Goal: Task Accomplishment & Management: Use online tool/utility

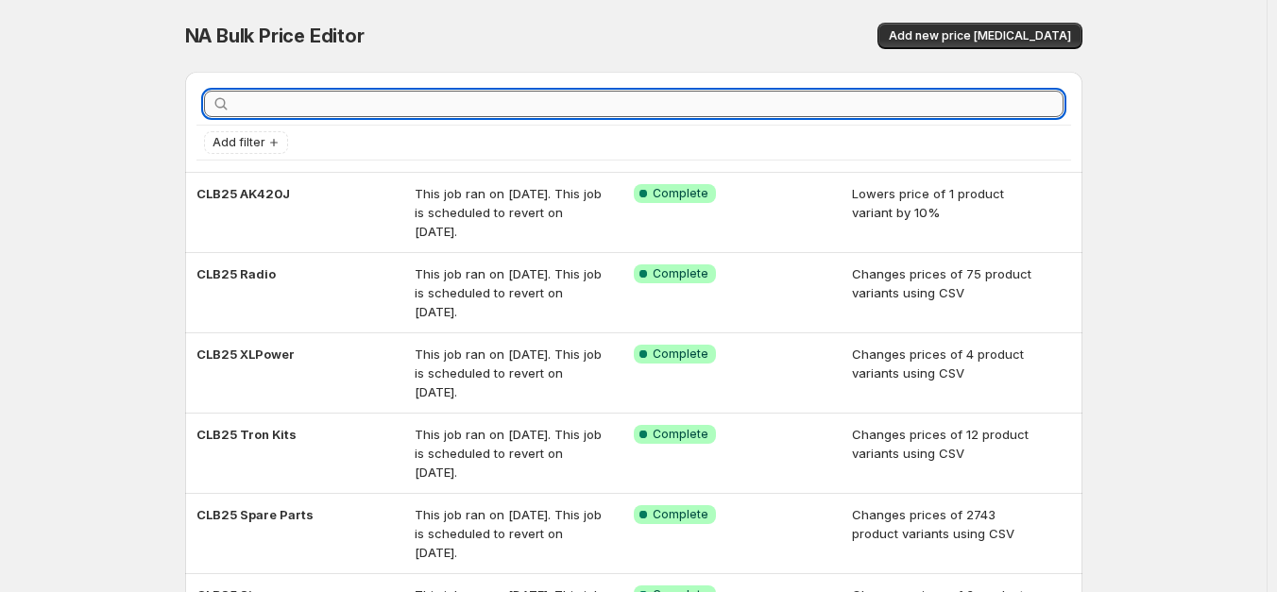
click at [920, 115] on input "text" at bounding box center [648, 104] width 829 height 26
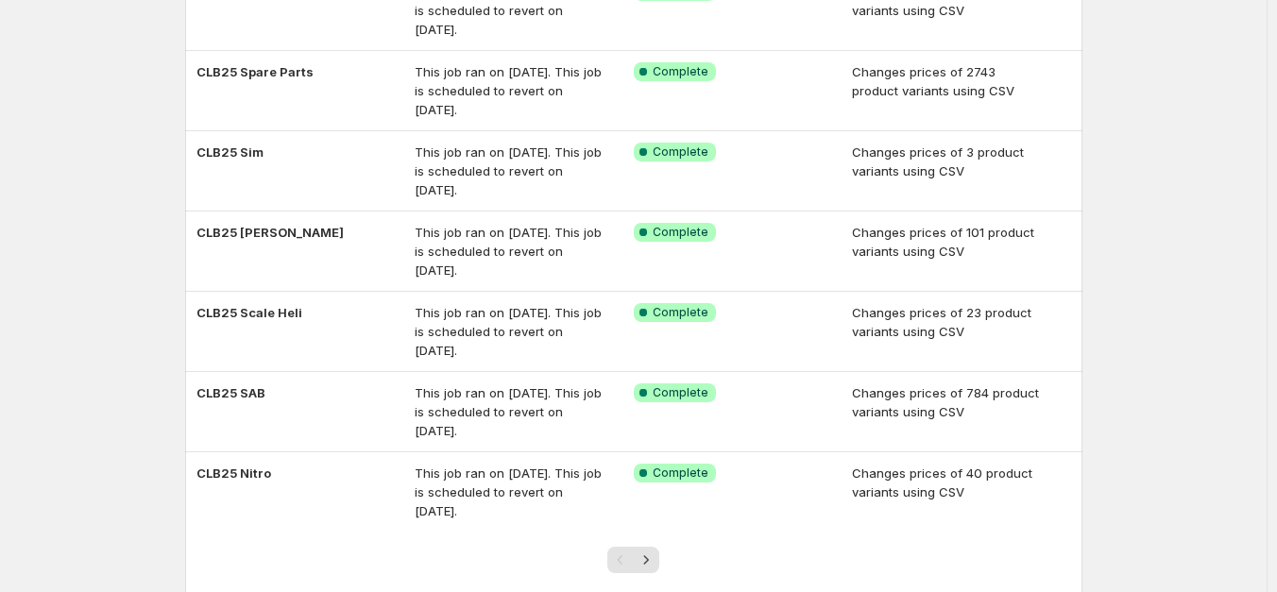
scroll to position [471, 0]
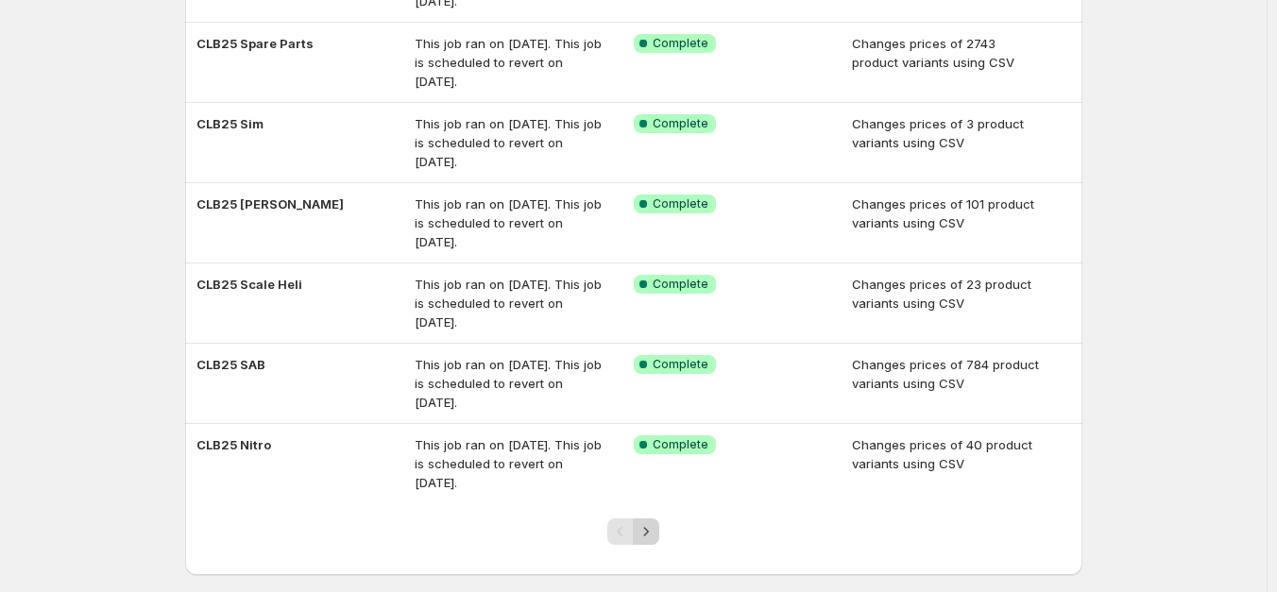
click at [659, 530] on button "Next" at bounding box center [646, 532] width 26 height 26
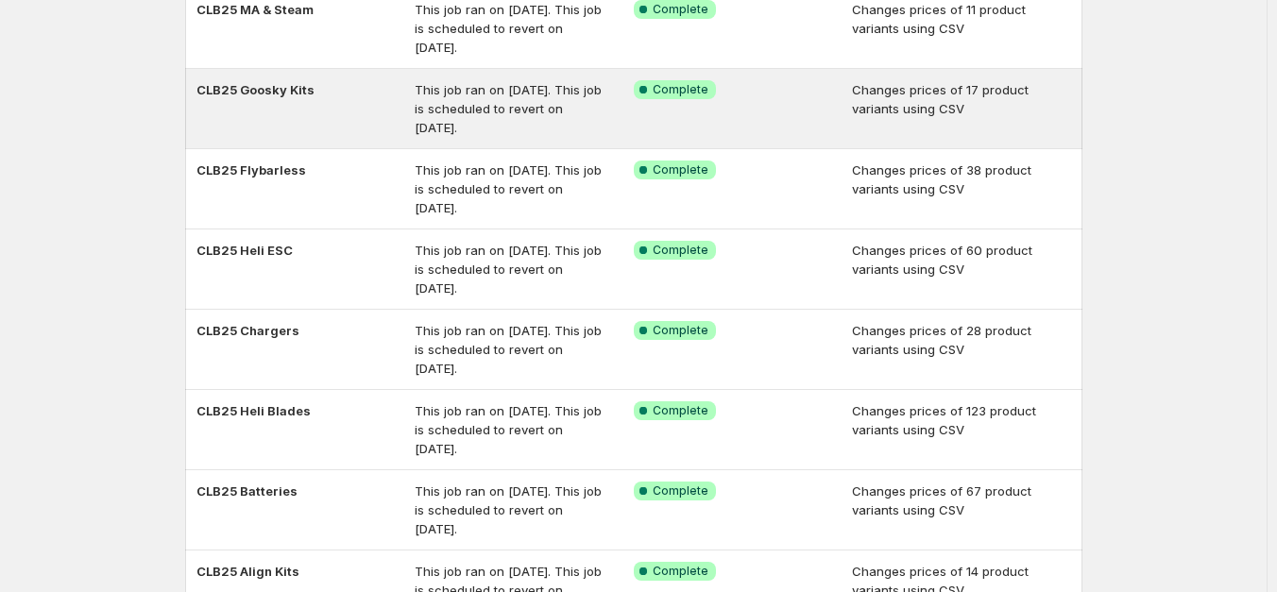
scroll to position [283, 0]
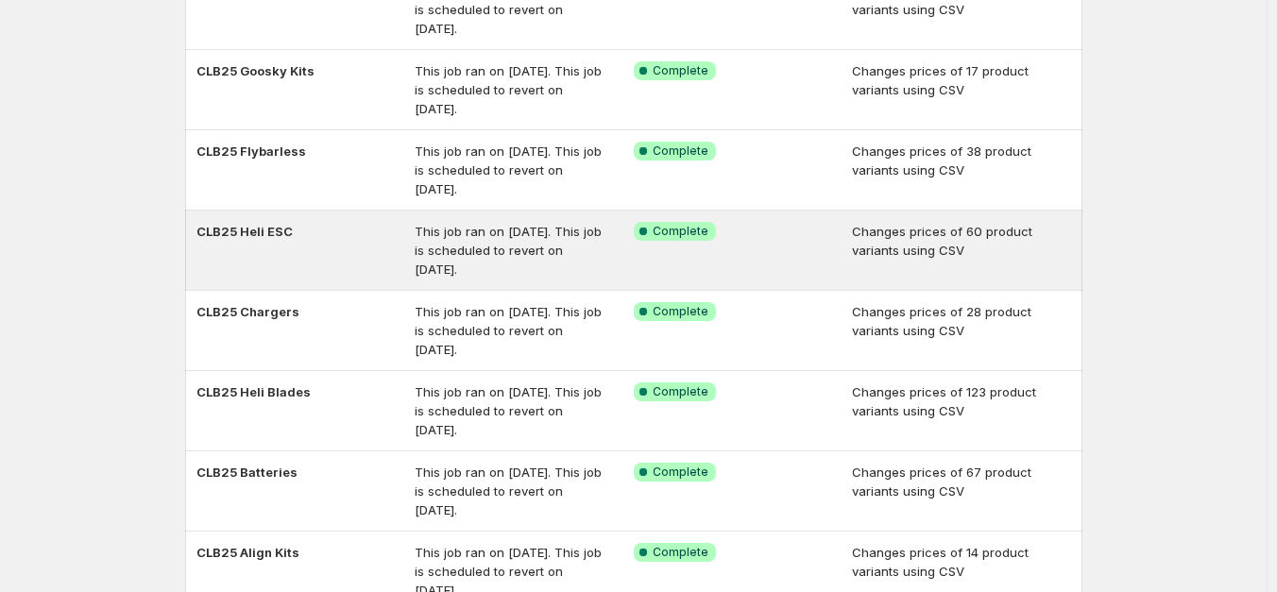
click at [601, 241] on div "This job ran on [DATE]. This job is scheduled to revert on [DATE]." at bounding box center [524, 250] width 219 height 57
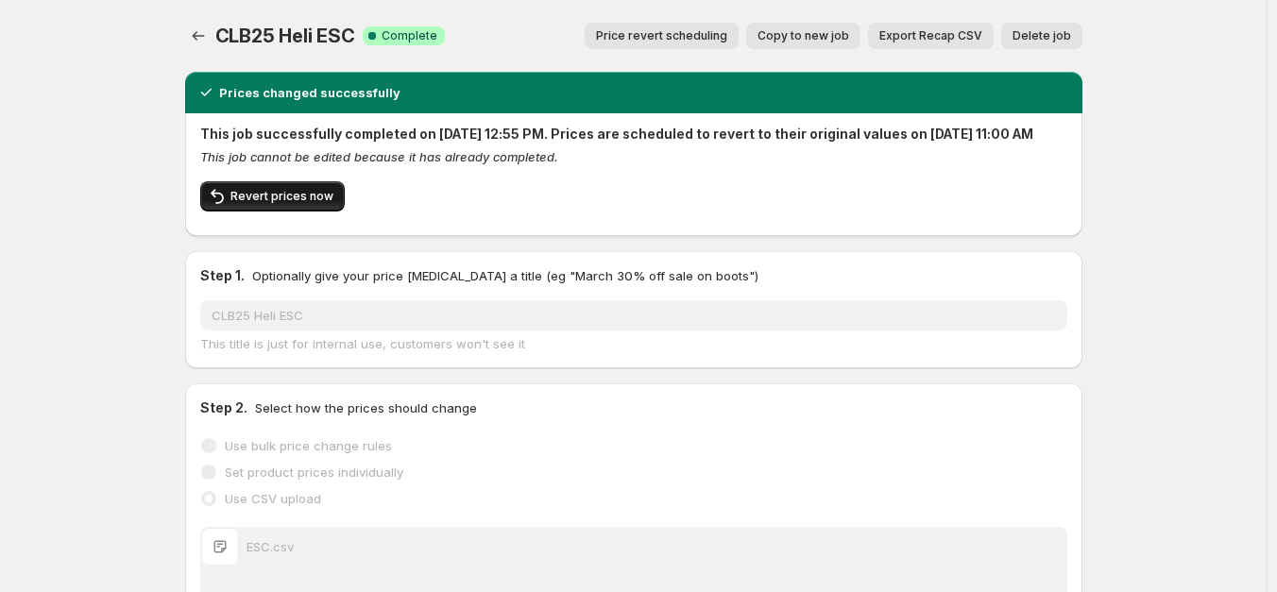
click at [295, 204] on span "Revert prices now" at bounding box center [281, 196] width 103 height 15
checkbox input "false"
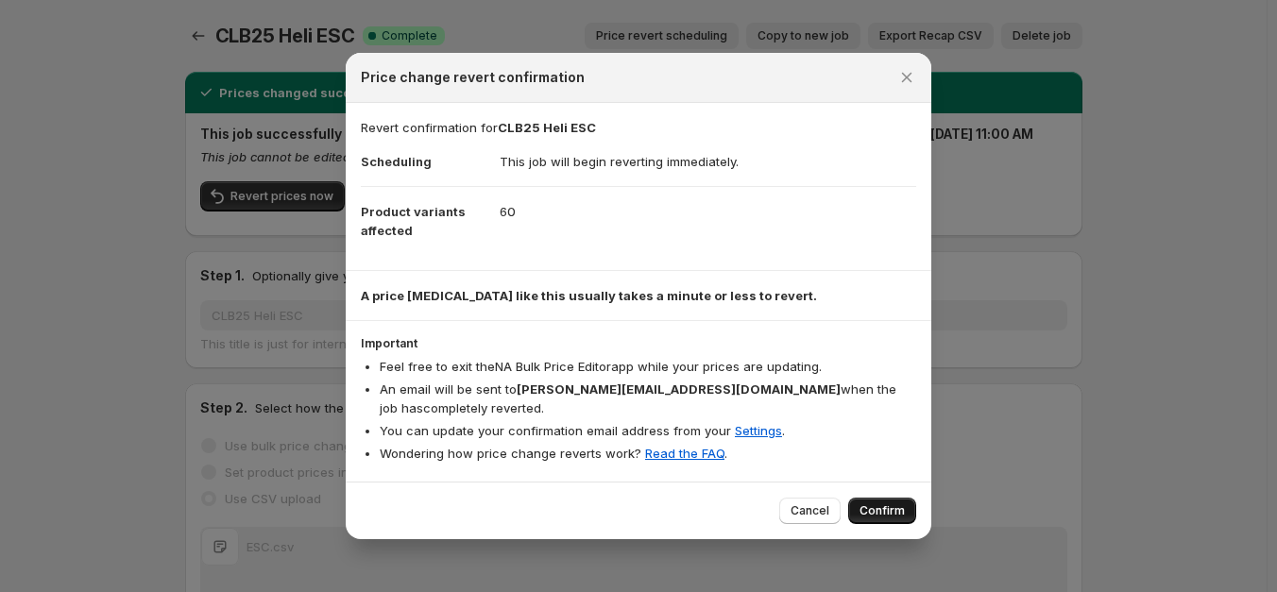
click at [878, 503] on span "Confirm" at bounding box center [882, 510] width 45 height 15
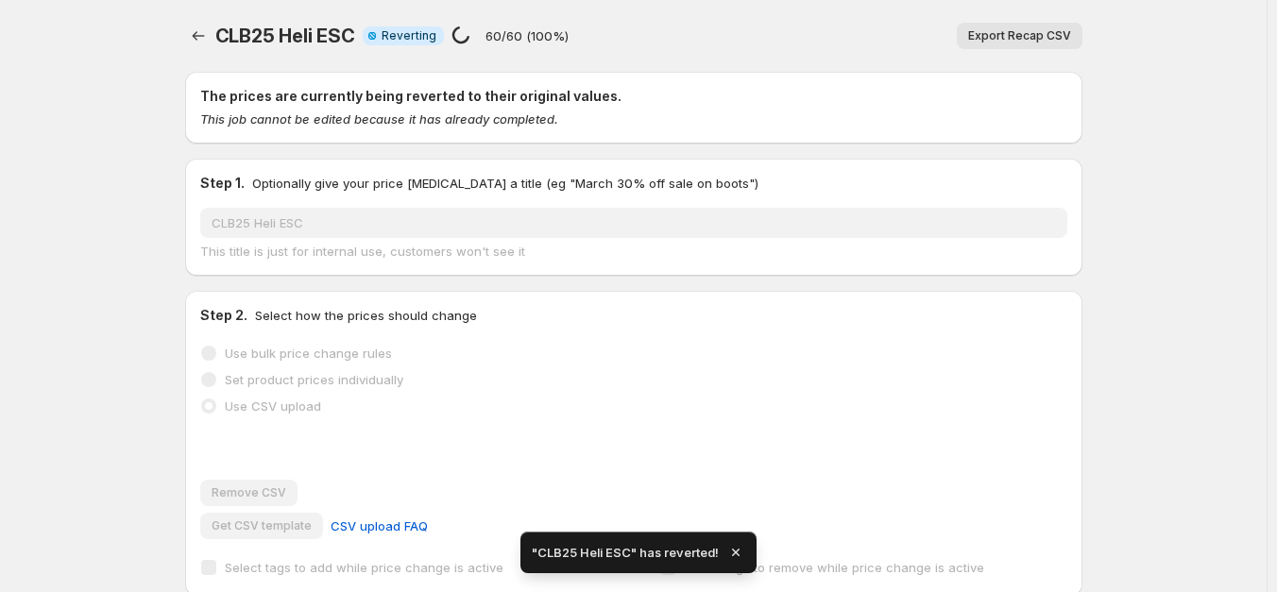
checkbox input "true"
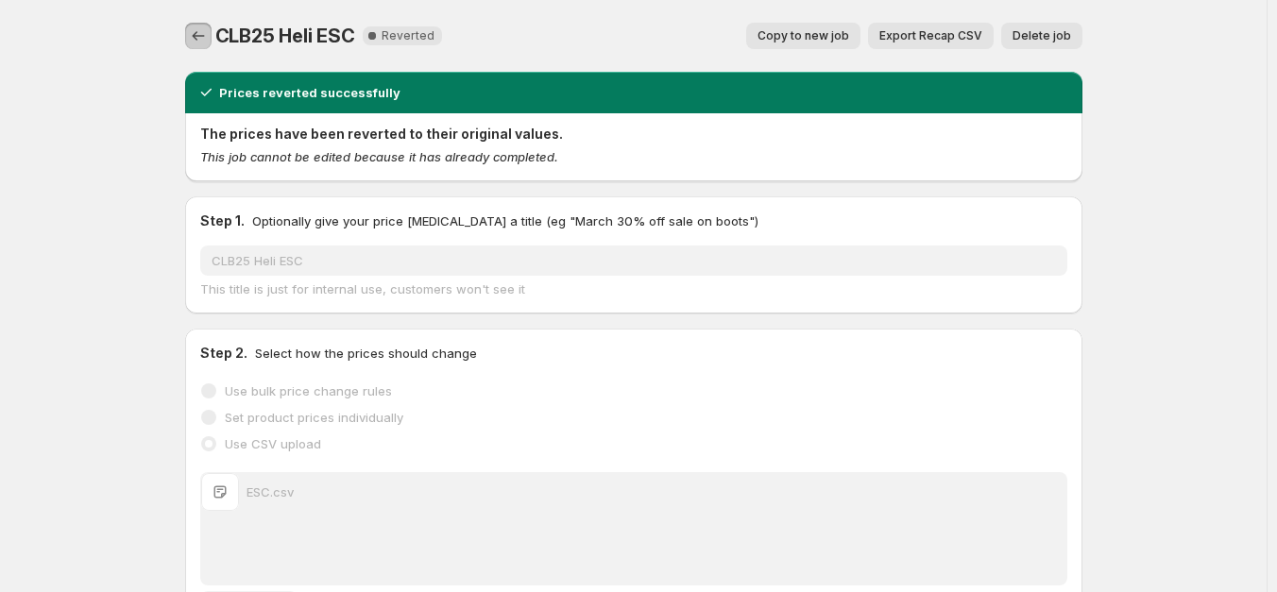
click at [199, 35] on icon "Price change jobs" at bounding box center [198, 35] width 19 height 19
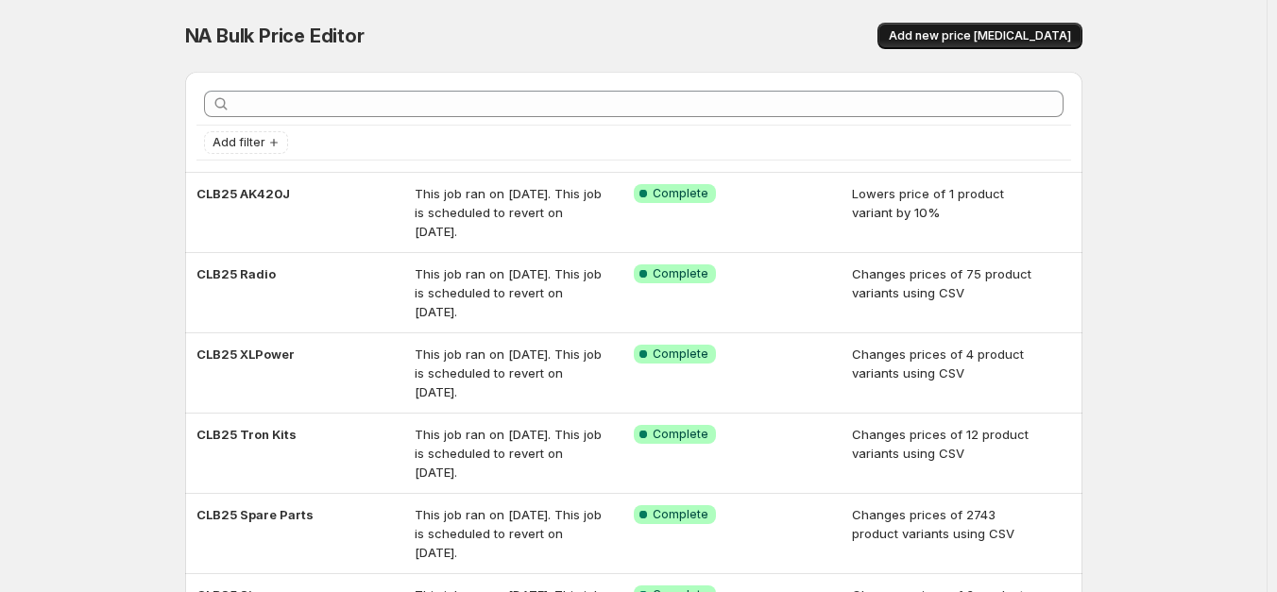
click at [992, 36] on span "Add new price [MEDICAL_DATA]" at bounding box center [980, 35] width 182 height 15
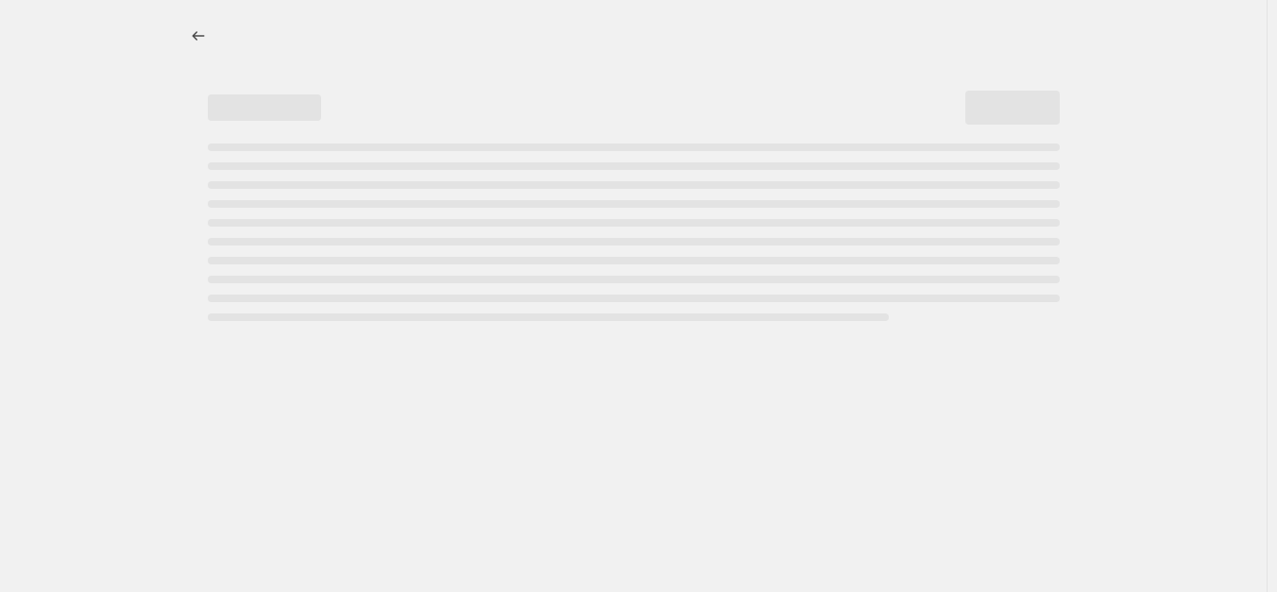
select select "percentage"
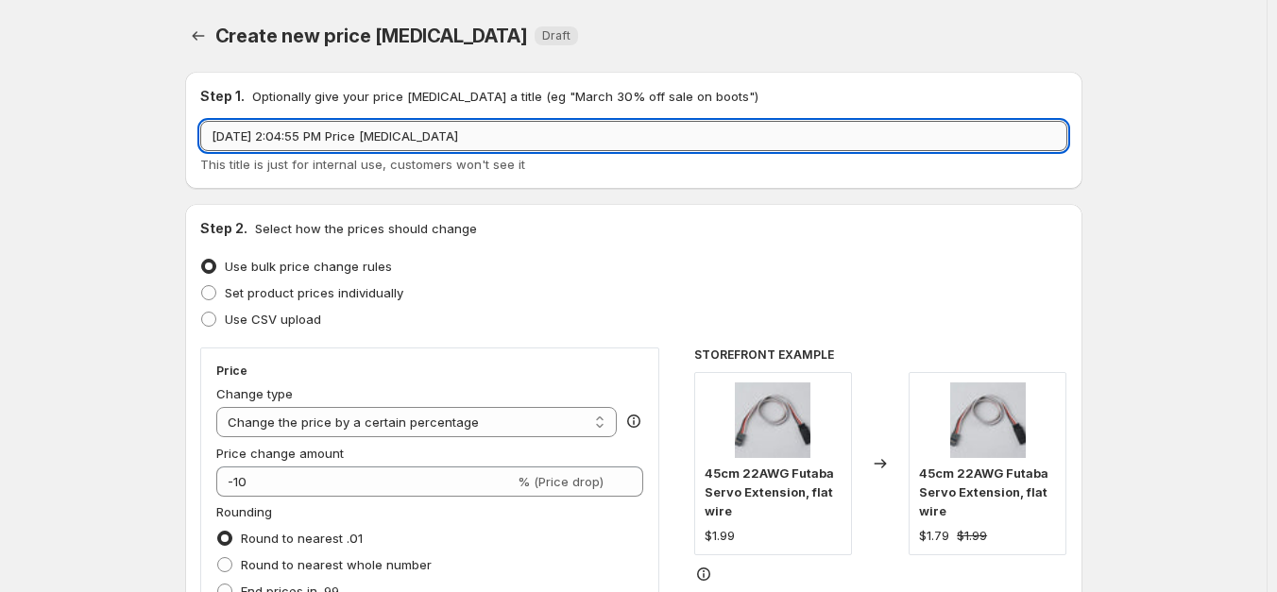
click at [490, 137] on input "Oct 11, 2025, 2:04:55 PM Price change job" at bounding box center [633, 136] width 867 height 30
type input "CLB25 Heli ESC"
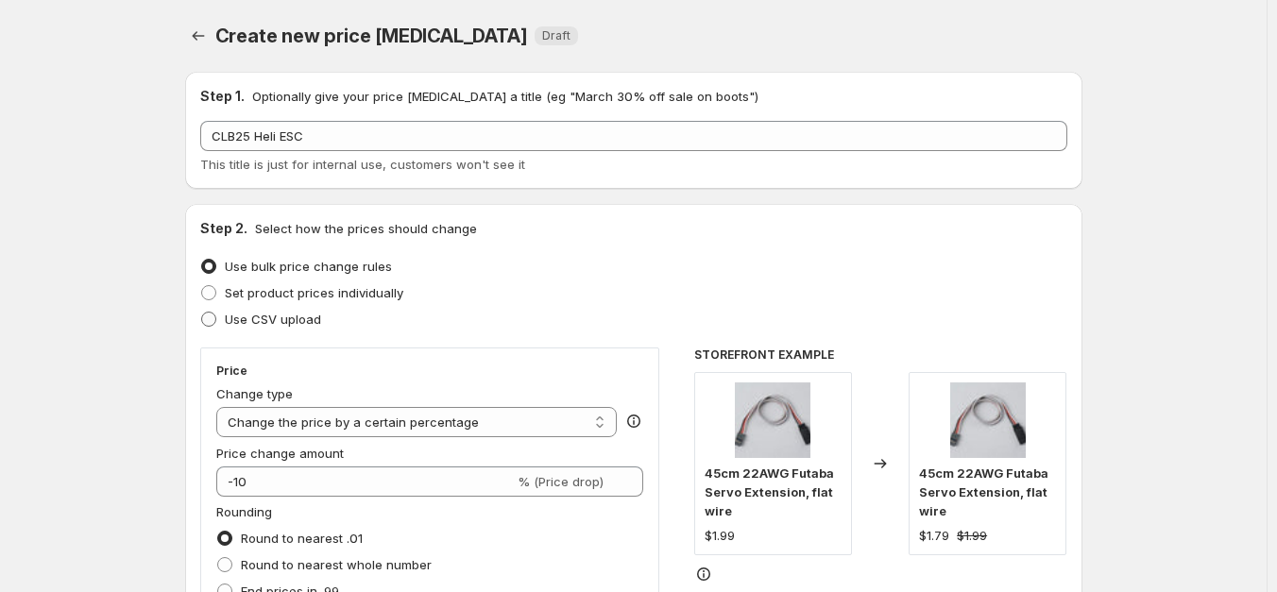
click at [231, 315] on span "Use CSV upload" at bounding box center [273, 319] width 96 height 15
click at [202, 313] on input "Use CSV upload" at bounding box center [201, 312] width 1 height 1
radio input "true"
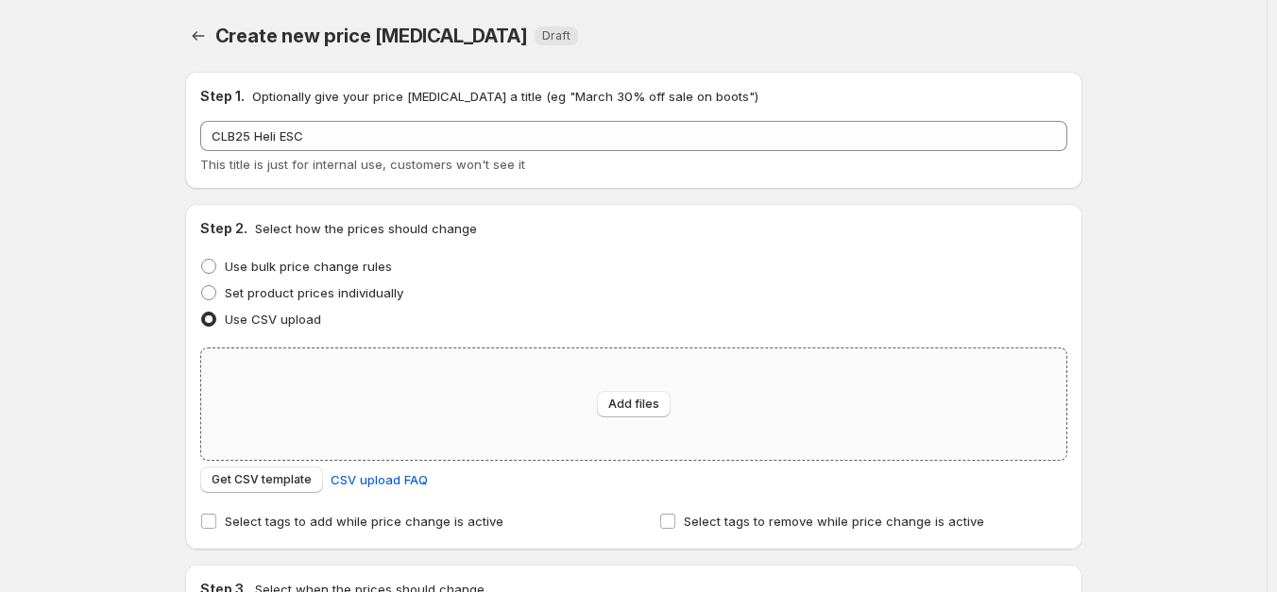
click at [417, 417] on div "Add files" at bounding box center [633, 404] width 865 height 111
type input "C:\fakepath\ESC.csv"
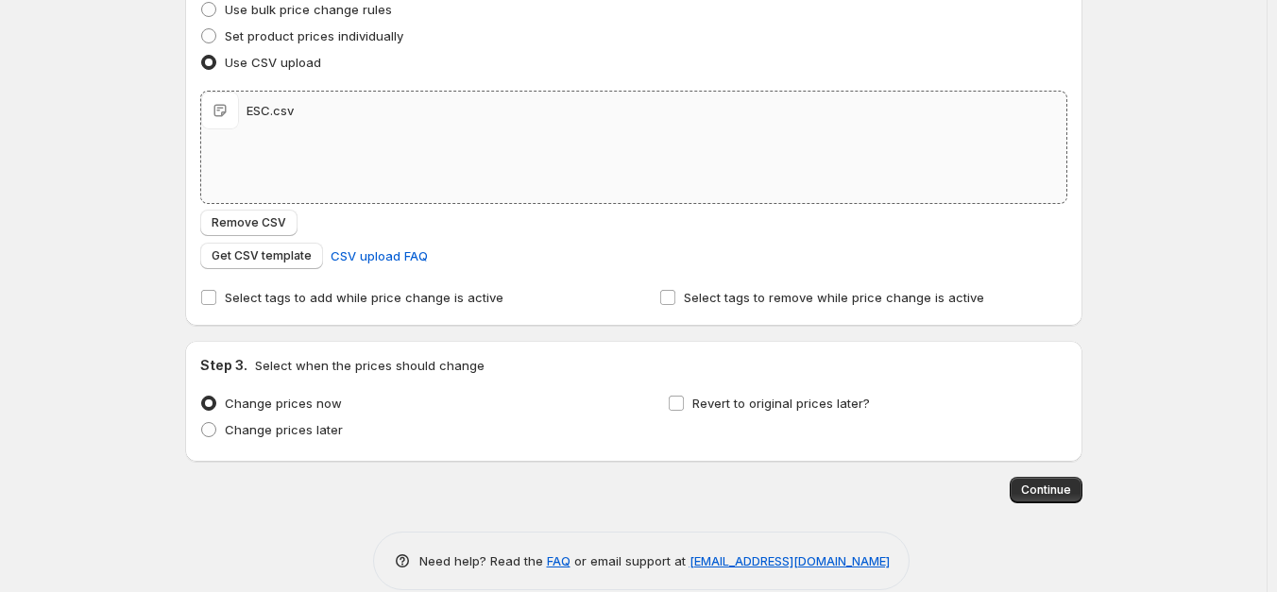
scroll to position [282, 0]
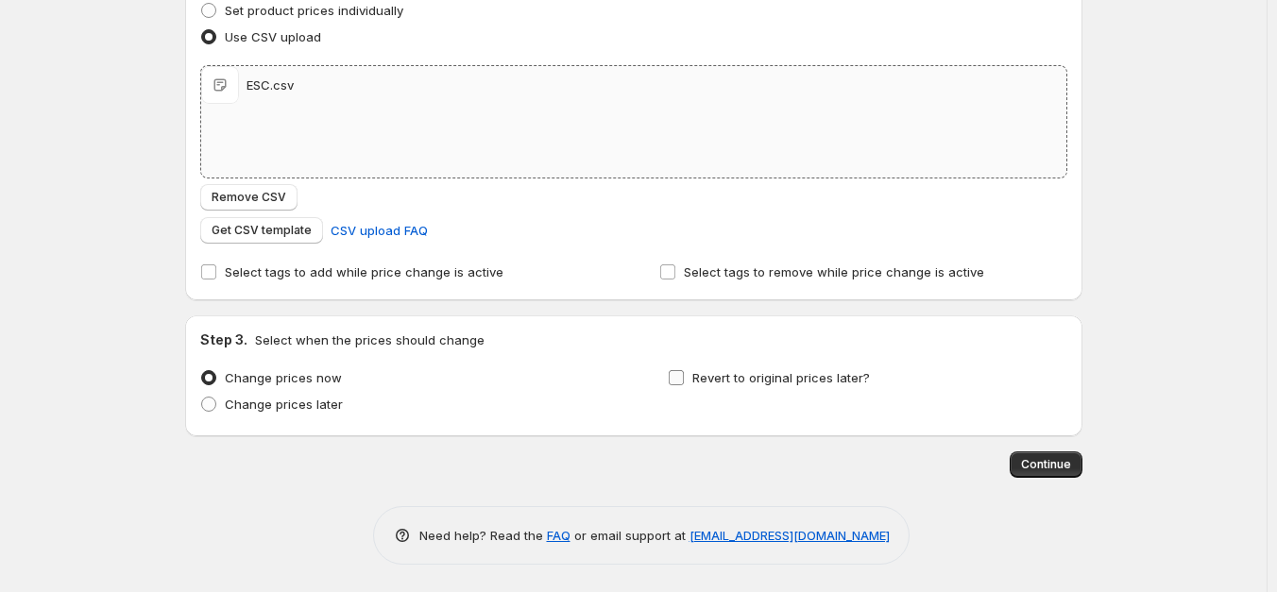
click at [747, 377] on span "Revert to original prices later?" at bounding box center [781, 377] width 178 height 15
click at [684, 377] on input "Revert to original prices later?" at bounding box center [676, 377] width 15 height 15
checkbox input "true"
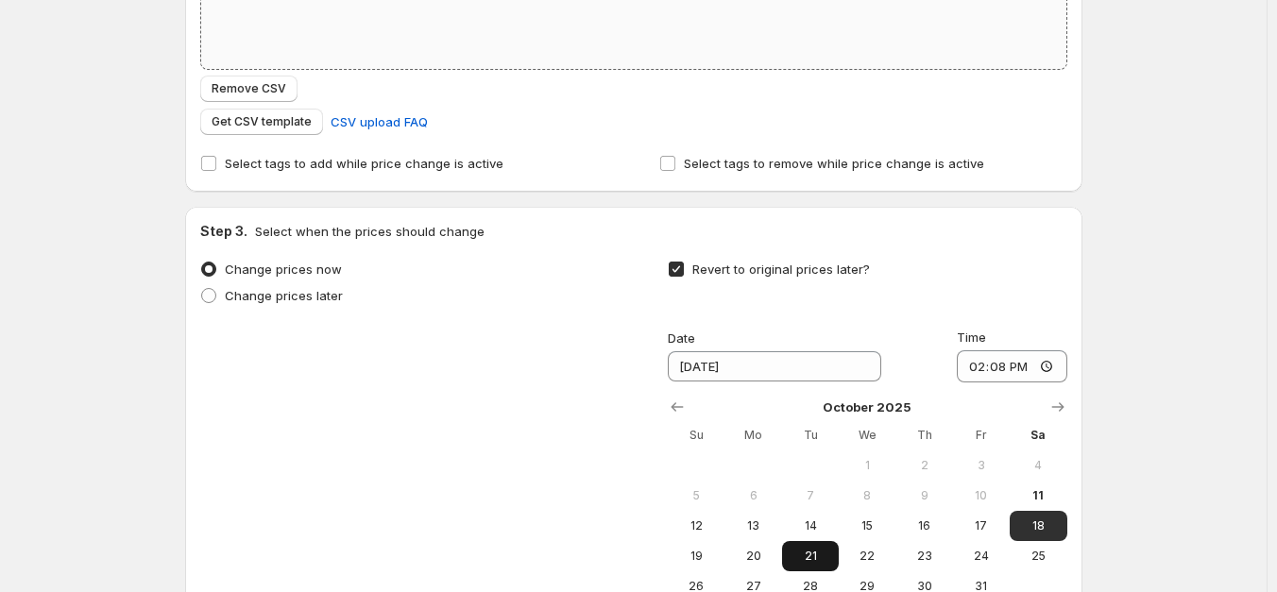
scroll to position [471, 0]
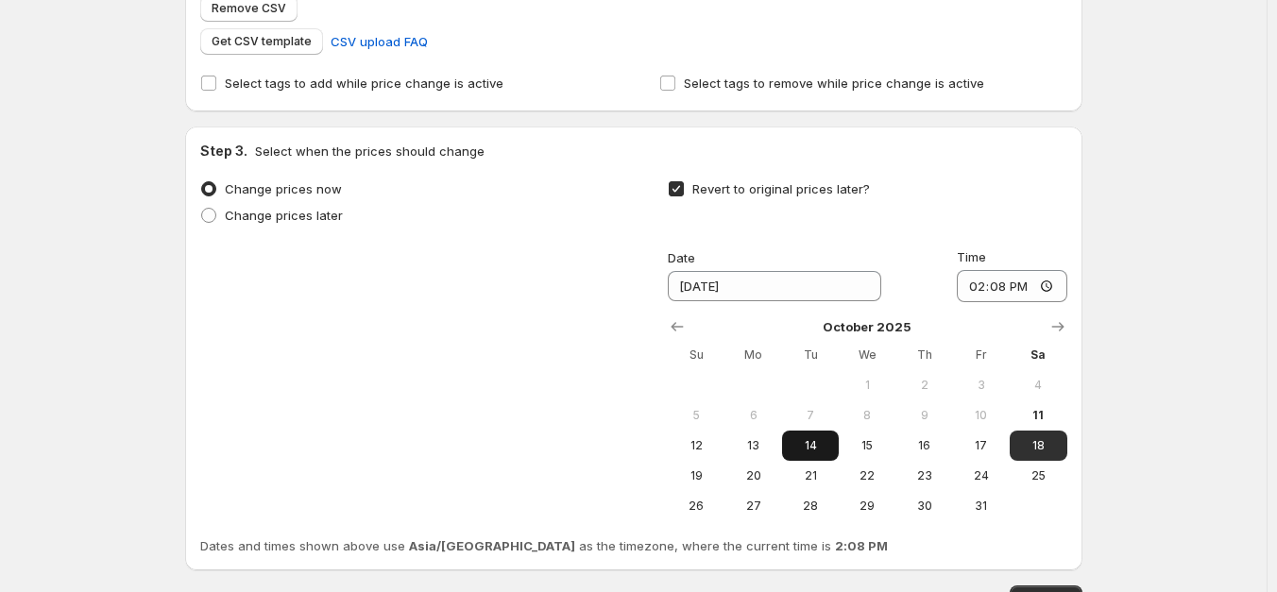
click at [800, 450] on span "14" at bounding box center [811, 445] width 42 height 15
type input "[DATE]"
click at [982, 300] on input "14:08" at bounding box center [1012, 286] width 111 height 32
type input "23:00"
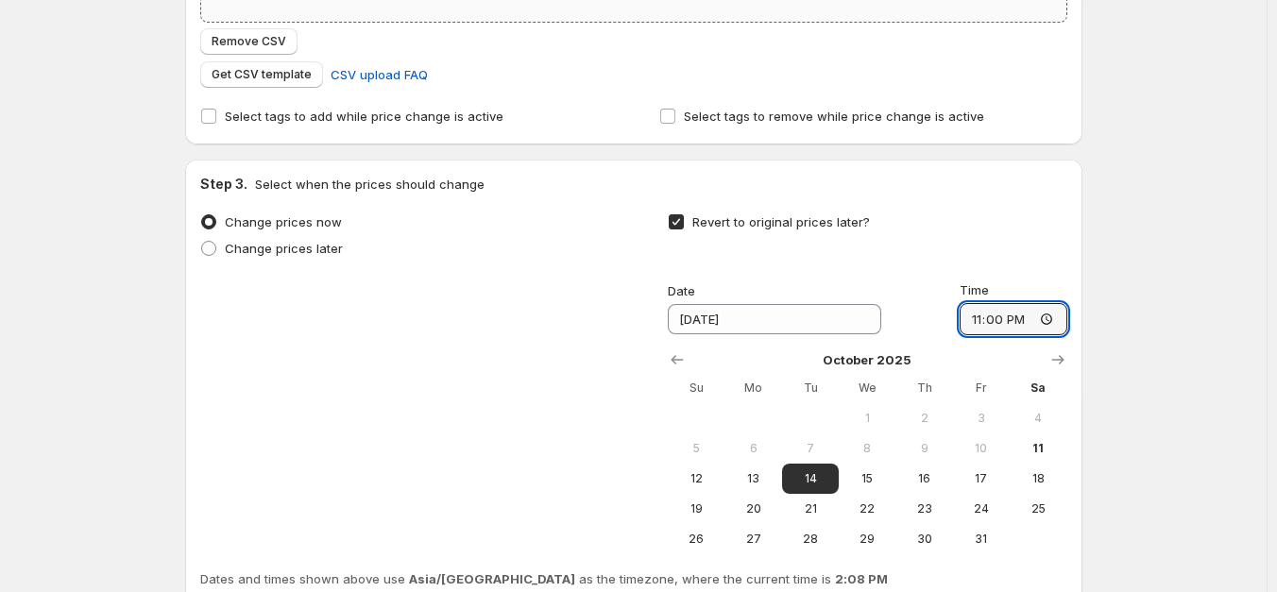
scroll to position [604, 0]
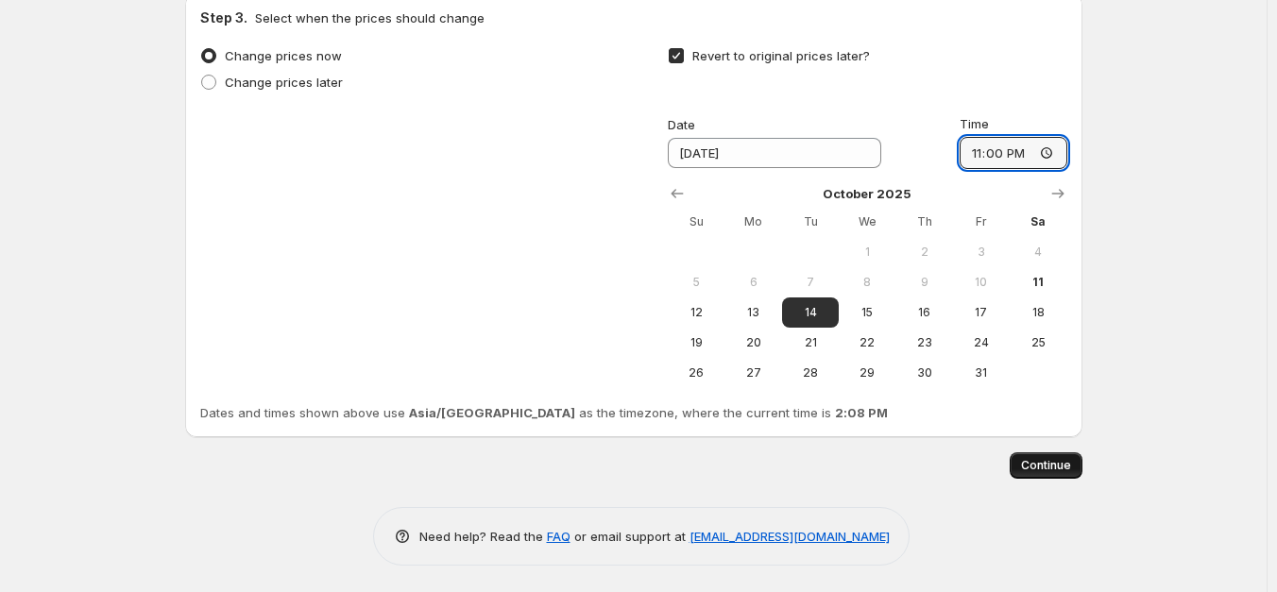
click at [1047, 461] on span "Continue" at bounding box center [1046, 465] width 50 height 15
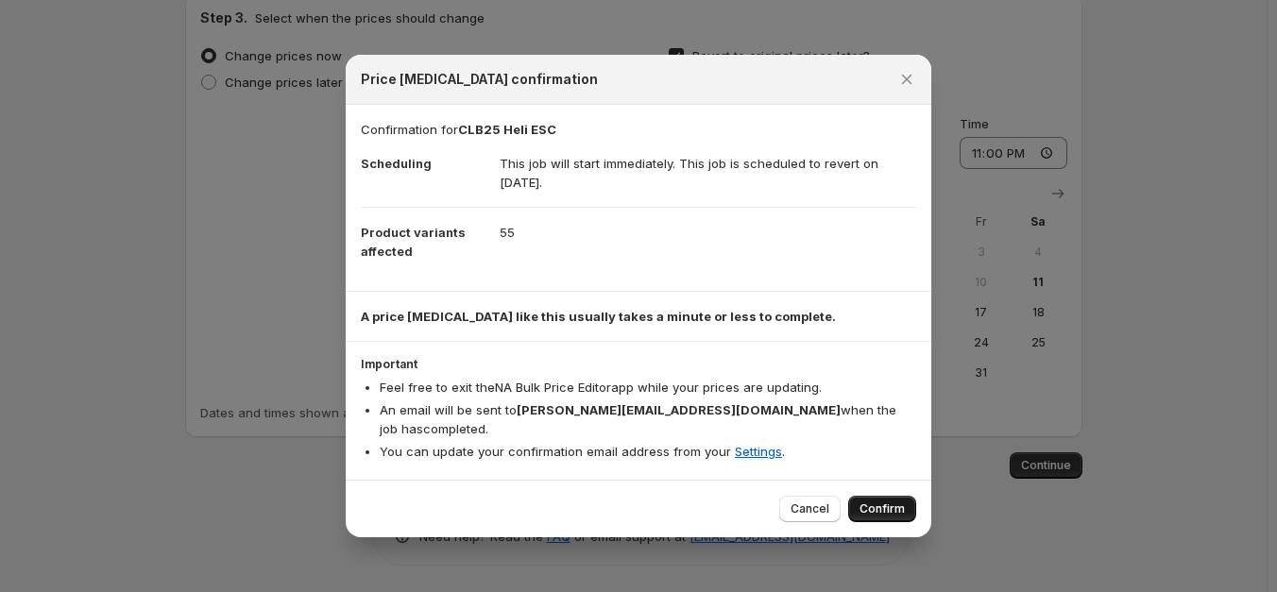
click at [880, 502] on span "Confirm" at bounding box center [882, 509] width 45 height 15
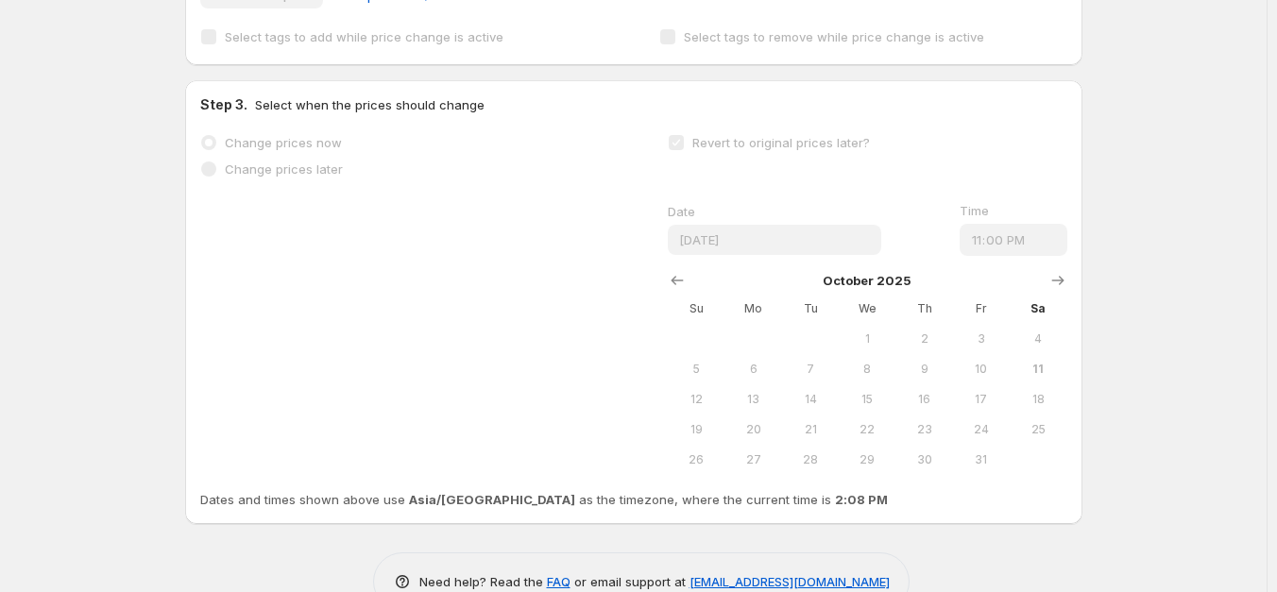
scroll to position [655, 0]
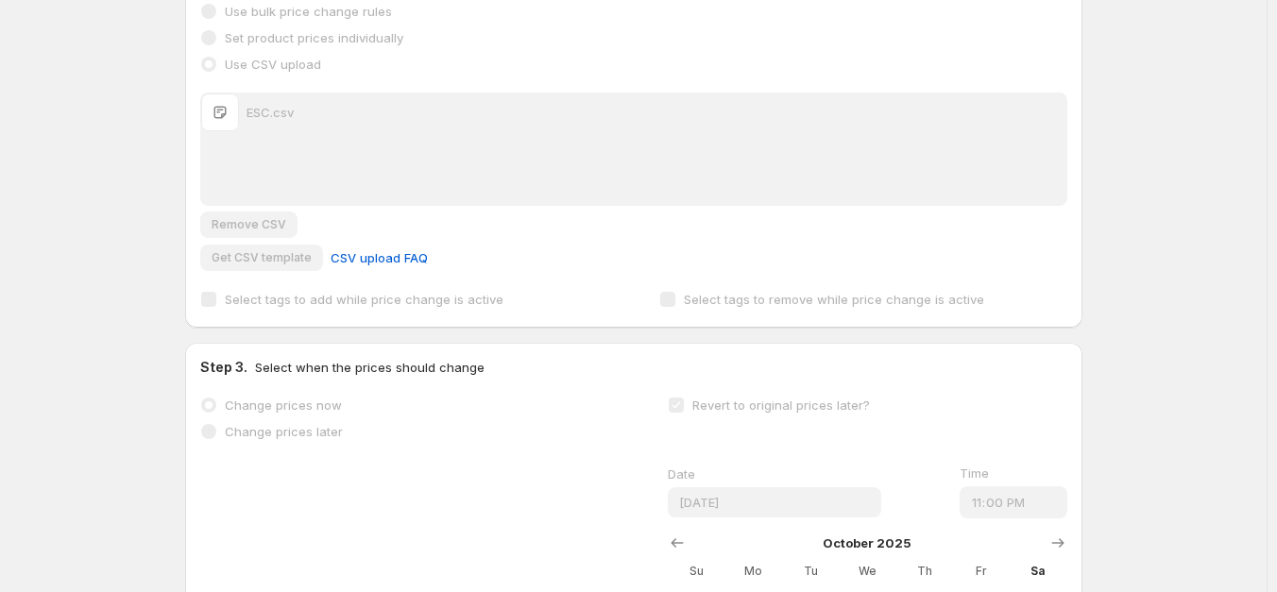
scroll to position [0, 0]
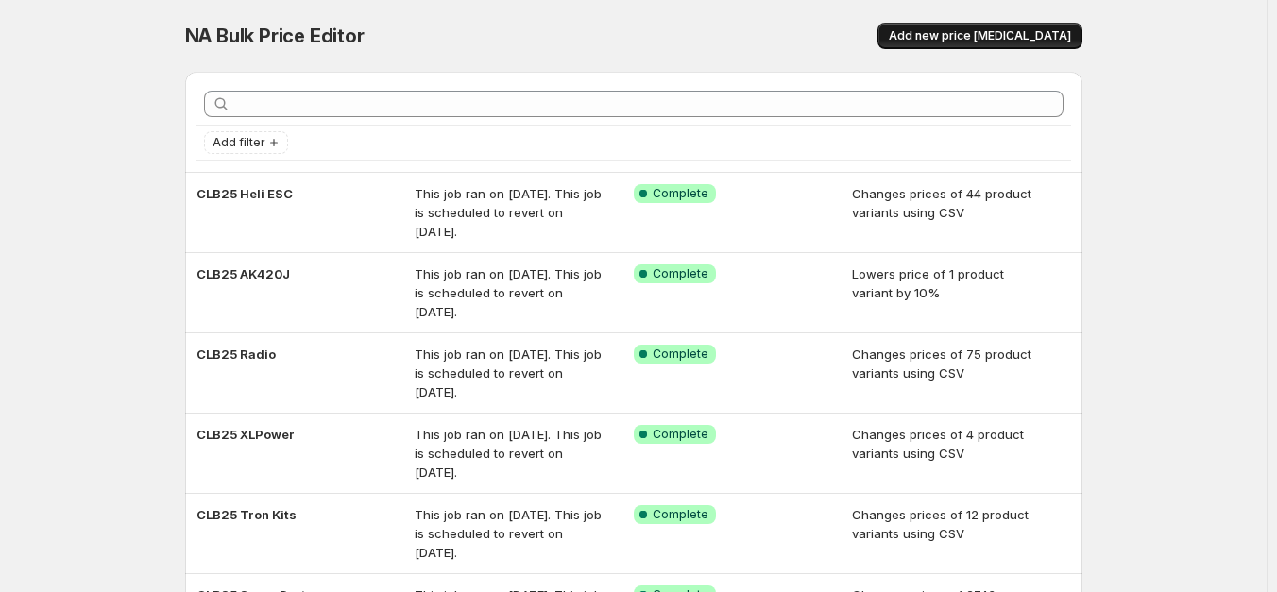
click at [1006, 36] on span "Add new price [MEDICAL_DATA]" at bounding box center [980, 35] width 182 height 15
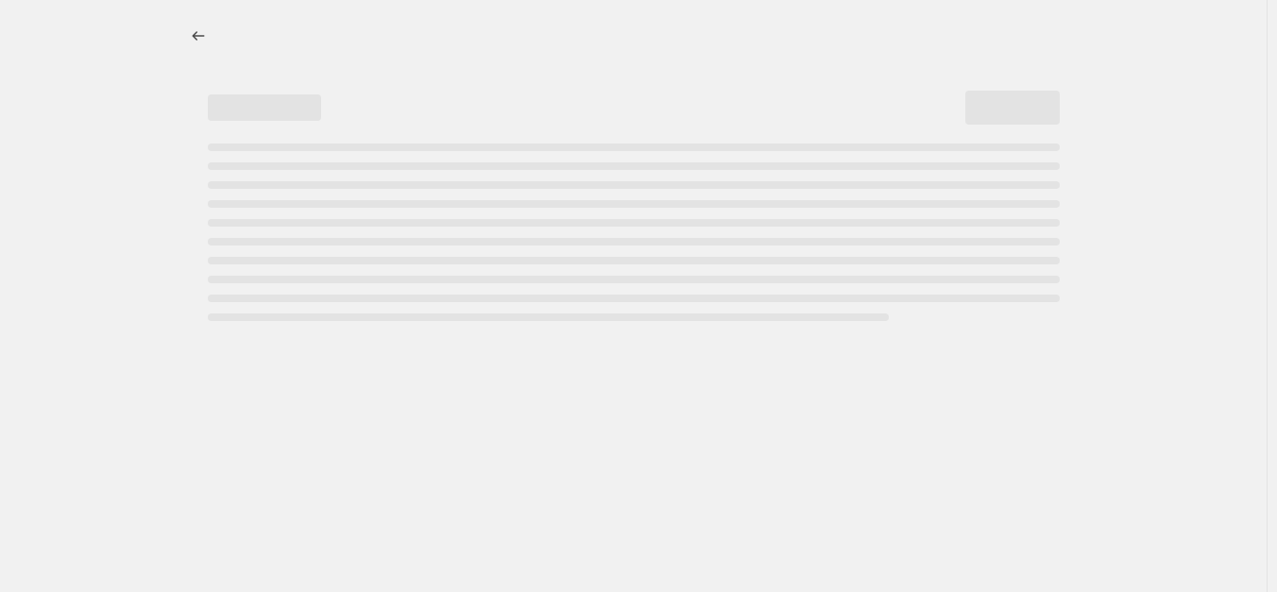
select select "percentage"
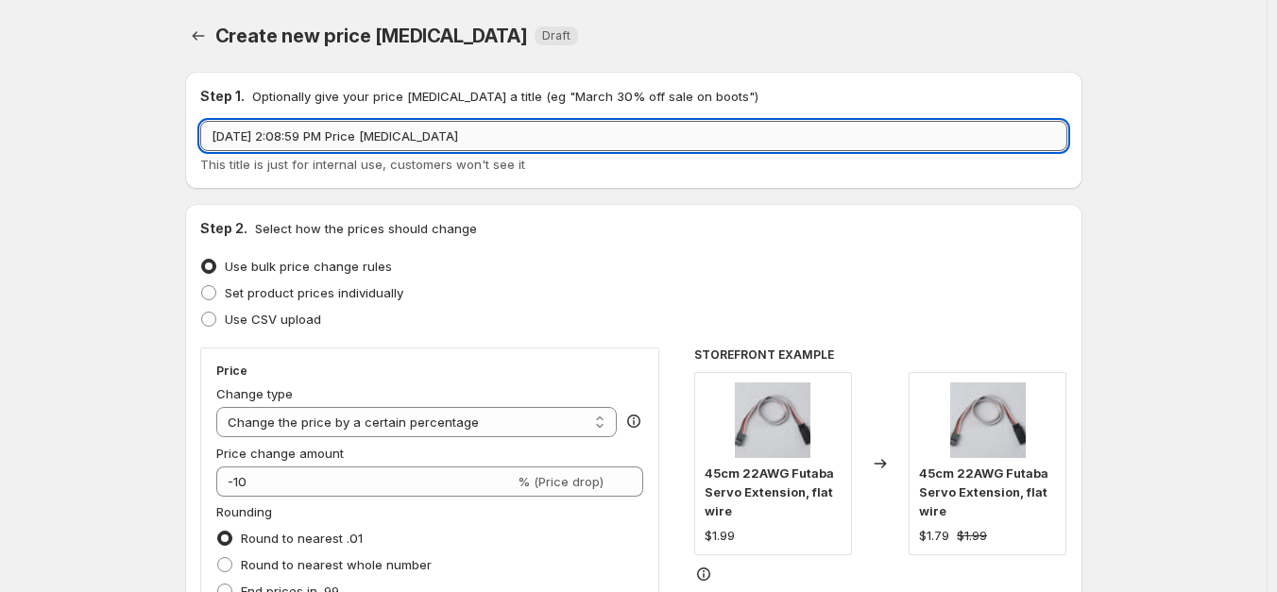
click at [395, 147] on input "[DATE] 2:08:59 PM Price [MEDICAL_DATA]" at bounding box center [633, 136] width 867 height 30
type input "S"
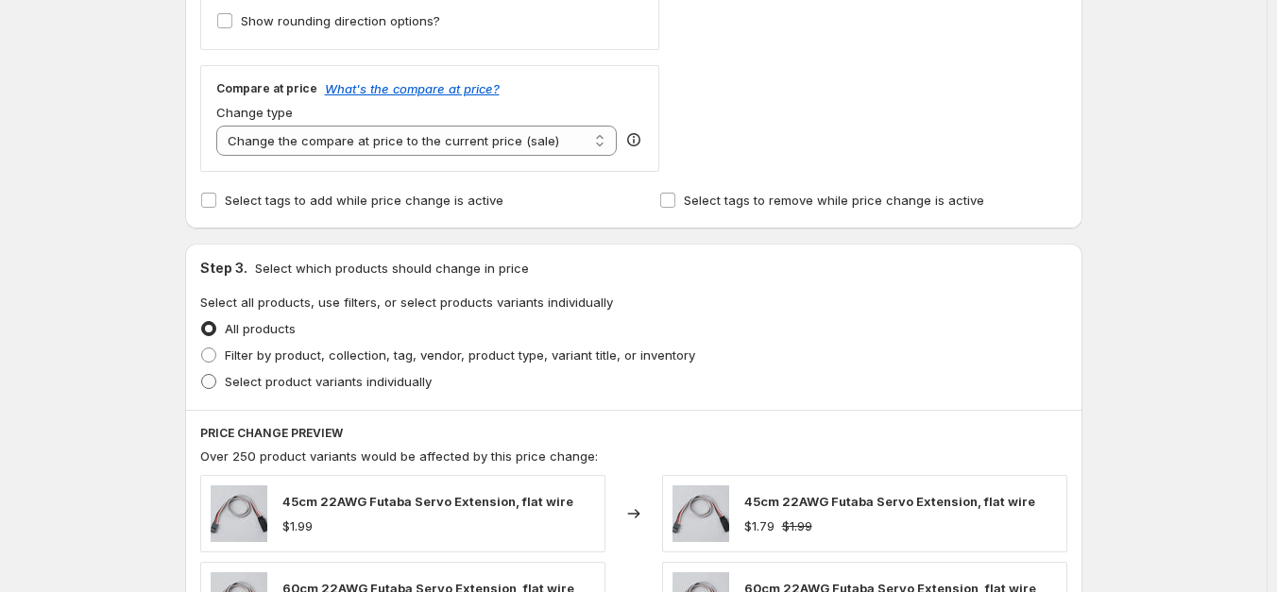
scroll to position [661, 0]
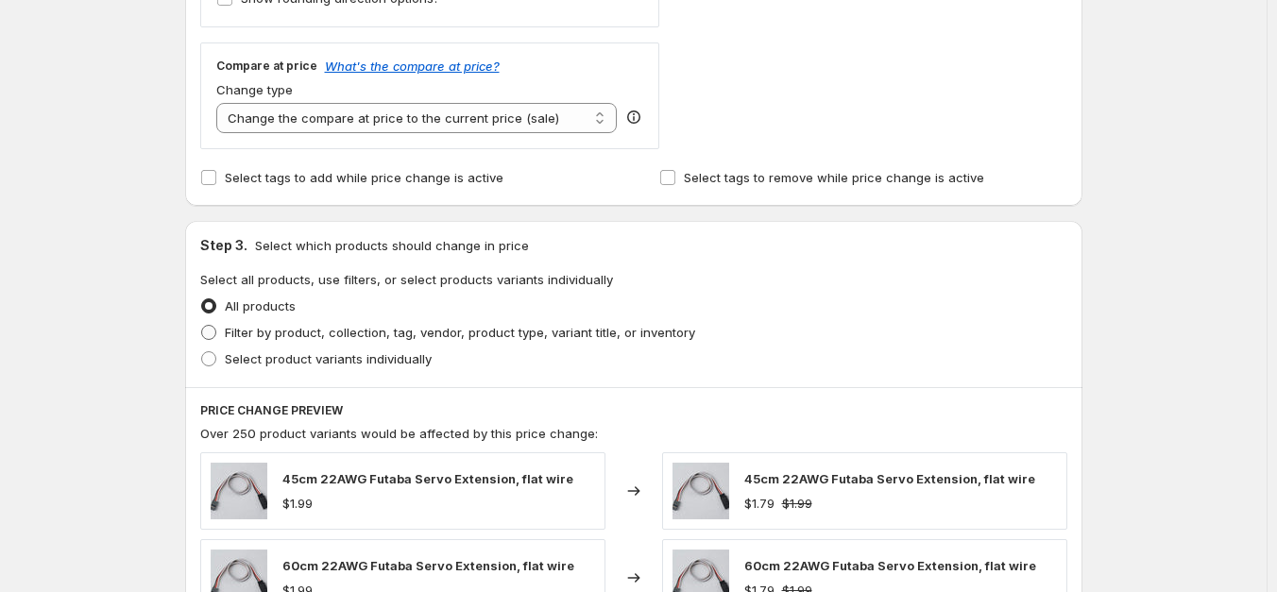
type input "CLB25 Xnova Price Adjustment"
click at [296, 327] on span "Filter by product, collection, tag, vendor, product type, variant title, or inv…" at bounding box center [460, 332] width 470 height 15
click at [202, 326] on input "Filter by product, collection, tag, vendor, product type, variant title, or inv…" at bounding box center [201, 325] width 1 height 1
radio input "true"
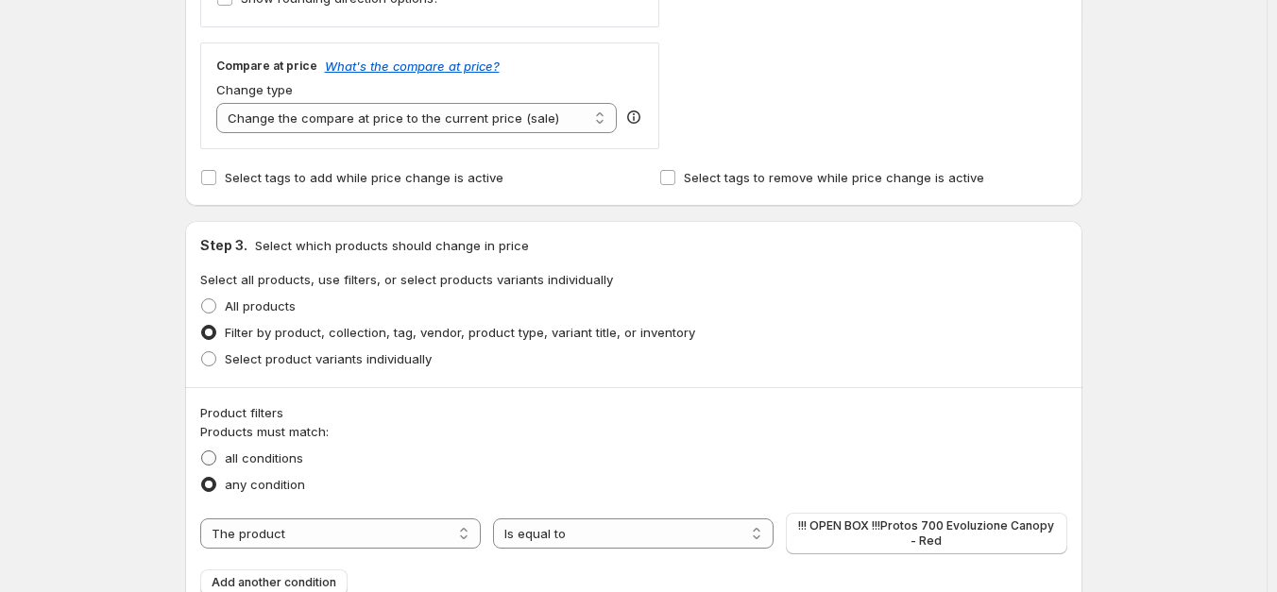
click at [286, 447] on label "all conditions" at bounding box center [251, 458] width 103 height 26
click at [202, 451] on input "all conditions" at bounding box center [201, 451] width 1 height 1
radio input "true"
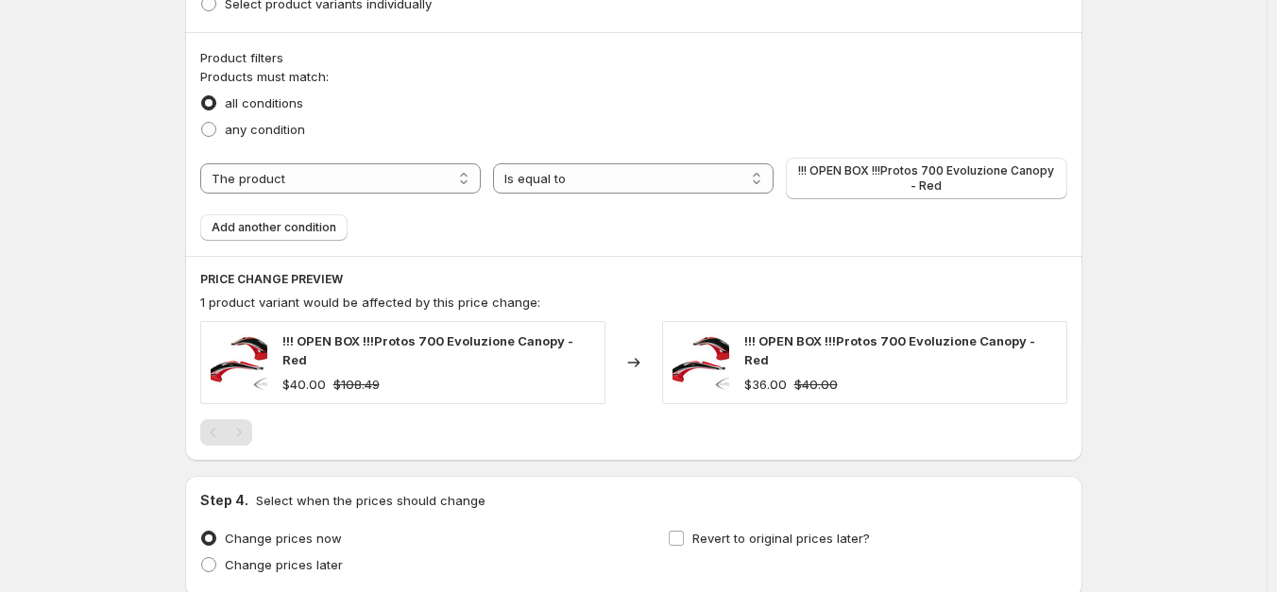
scroll to position [1039, 0]
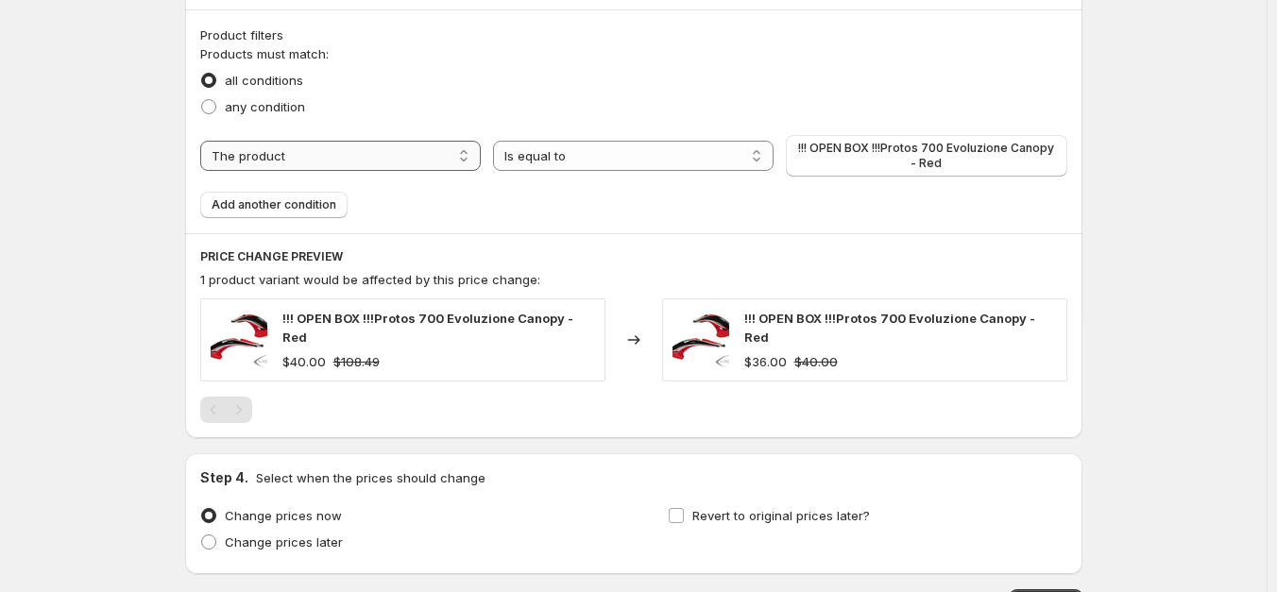
click at [425, 152] on select "The product The product's collection The product's tag The product's vendor The…" at bounding box center [340, 156] width 281 height 30
select select "tag"
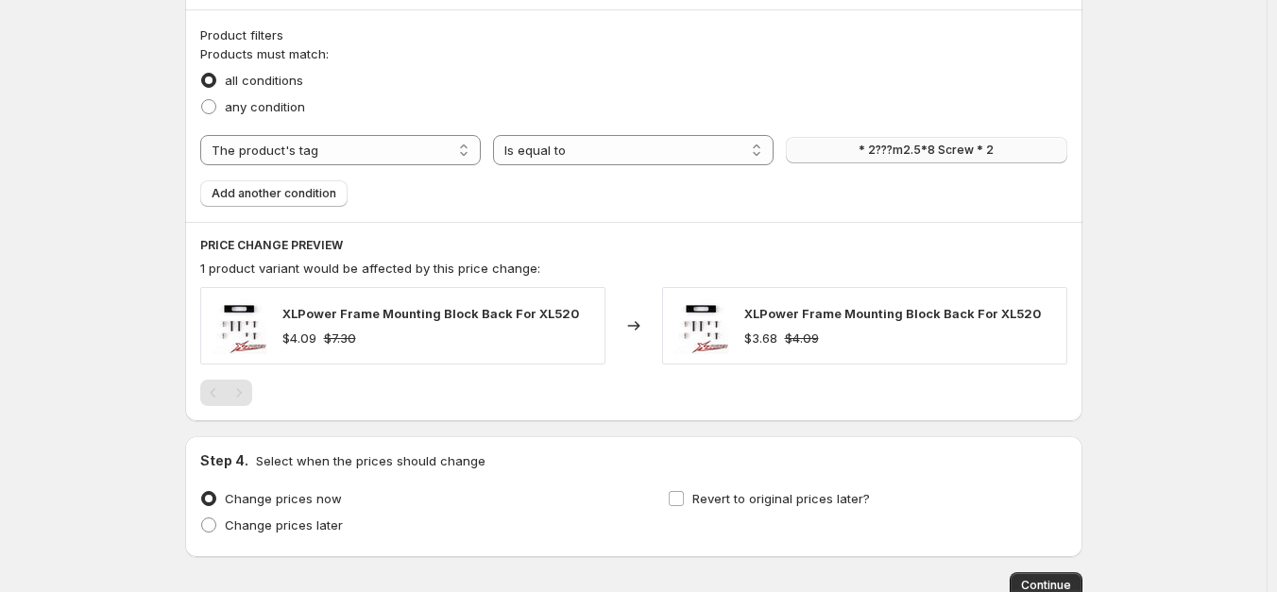
click at [855, 158] on button "* 2???m2.5*8 Screw * 2" at bounding box center [926, 150] width 281 height 26
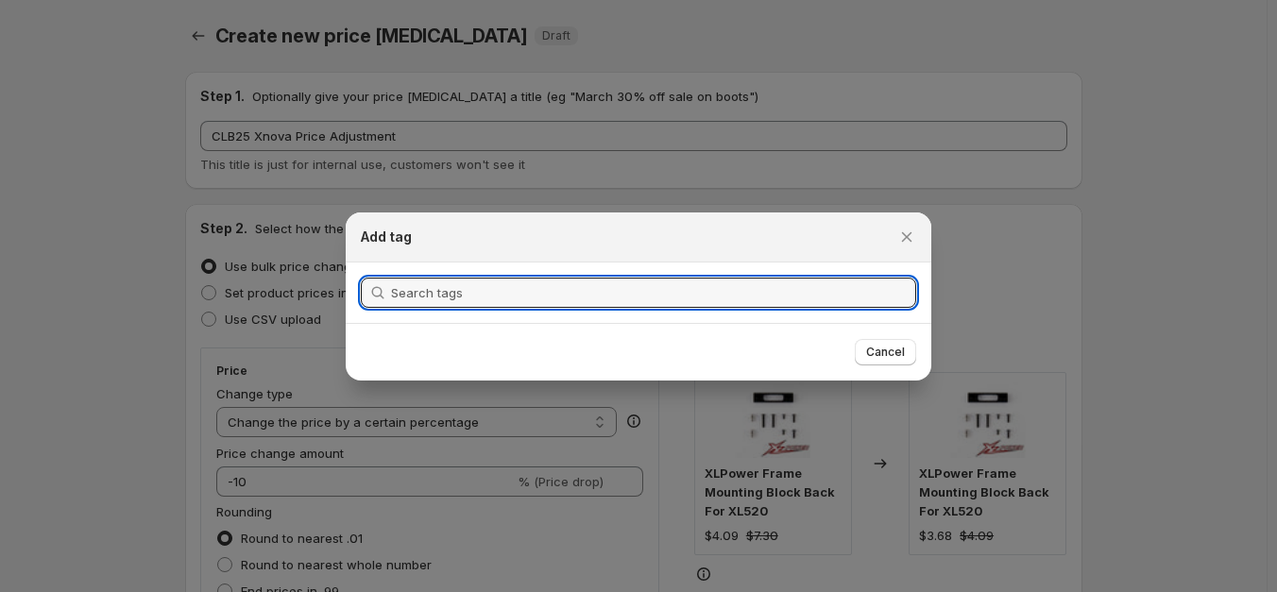
scroll to position [0, 0]
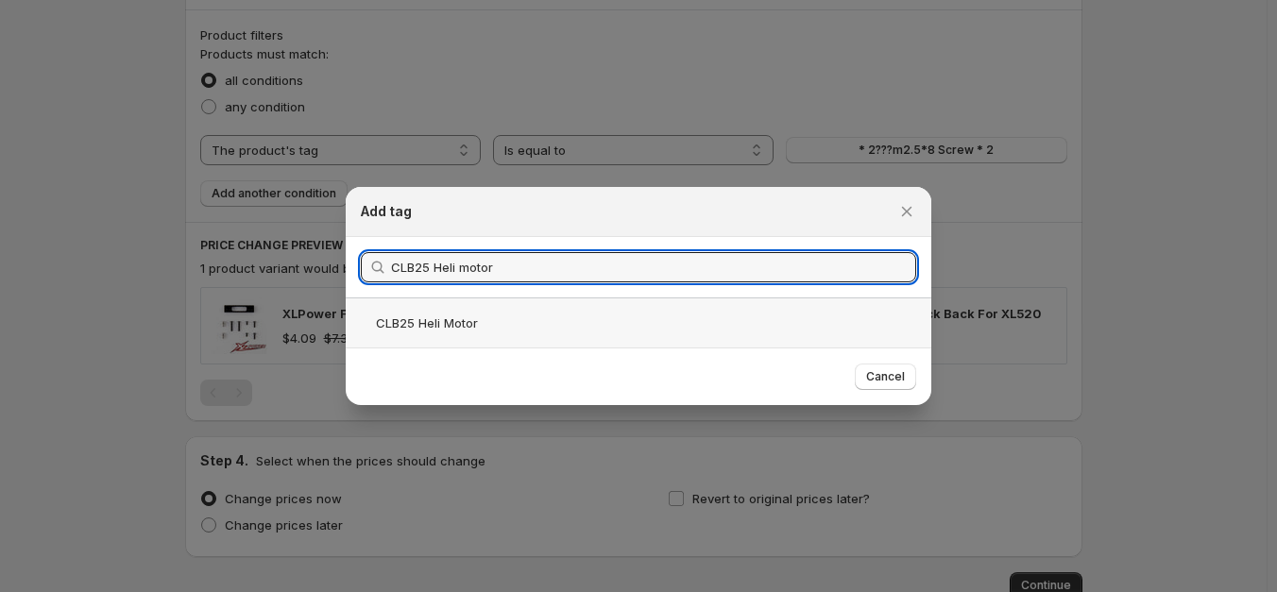
type input "CLB25 Heli motor"
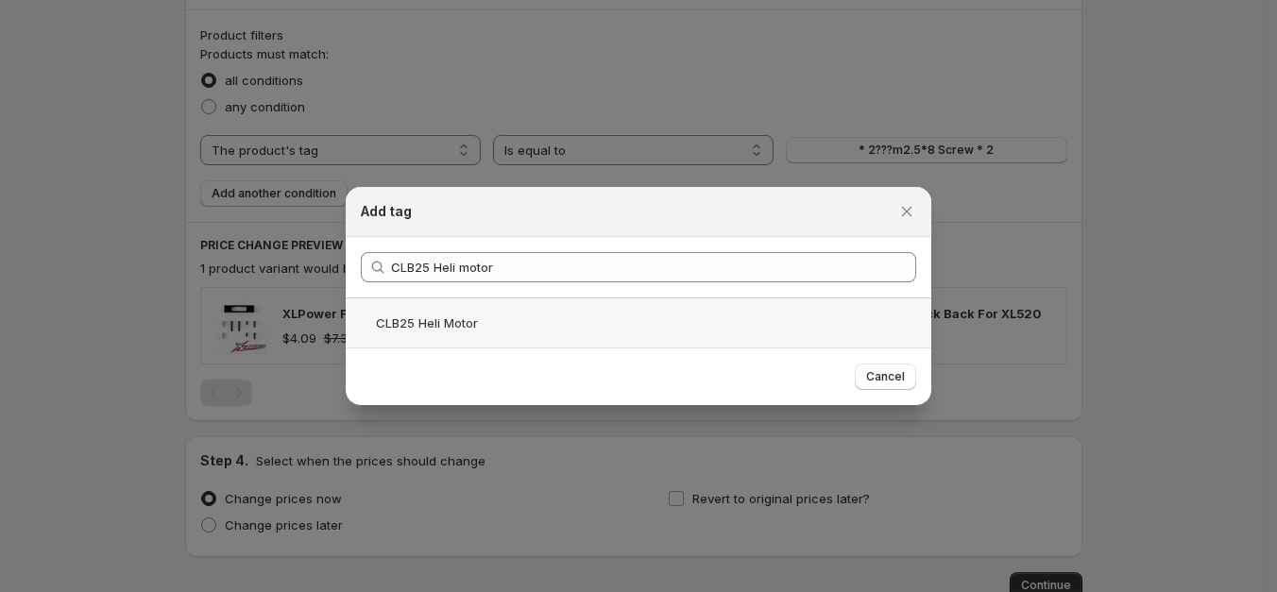
click at [515, 320] on div "CLB25 Heli Motor" at bounding box center [639, 323] width 586 height 50
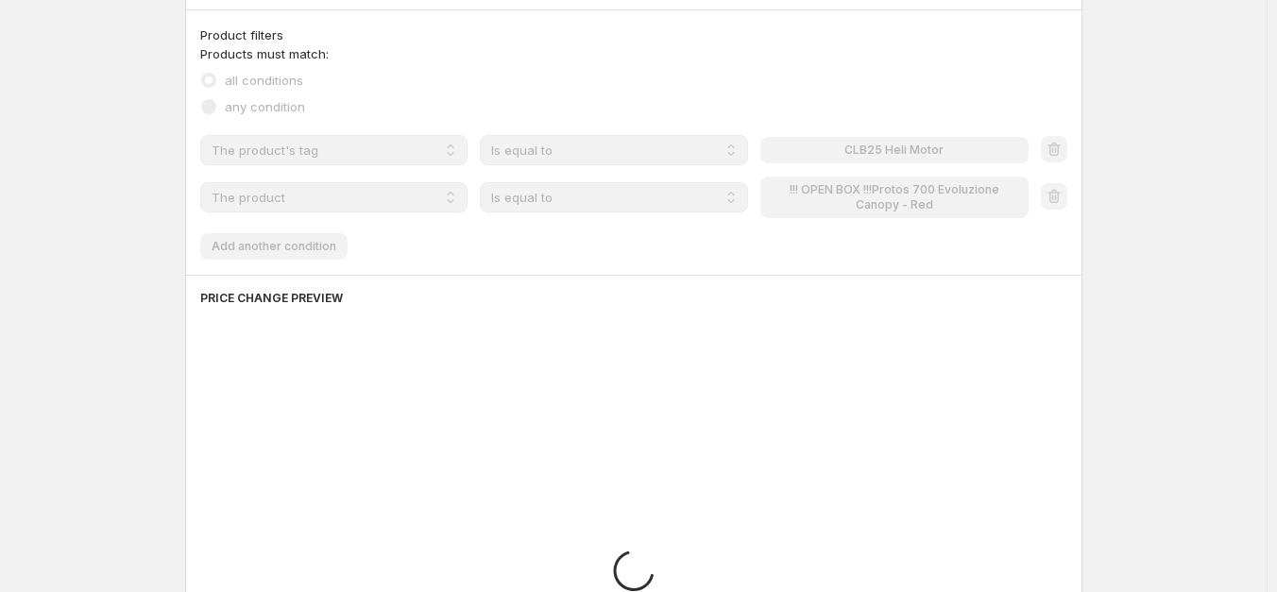
click at [319, 190] on select "The product The product's collection The product's tag The product's vendor The…" at bounding box center [334, 197] width 268 height 30
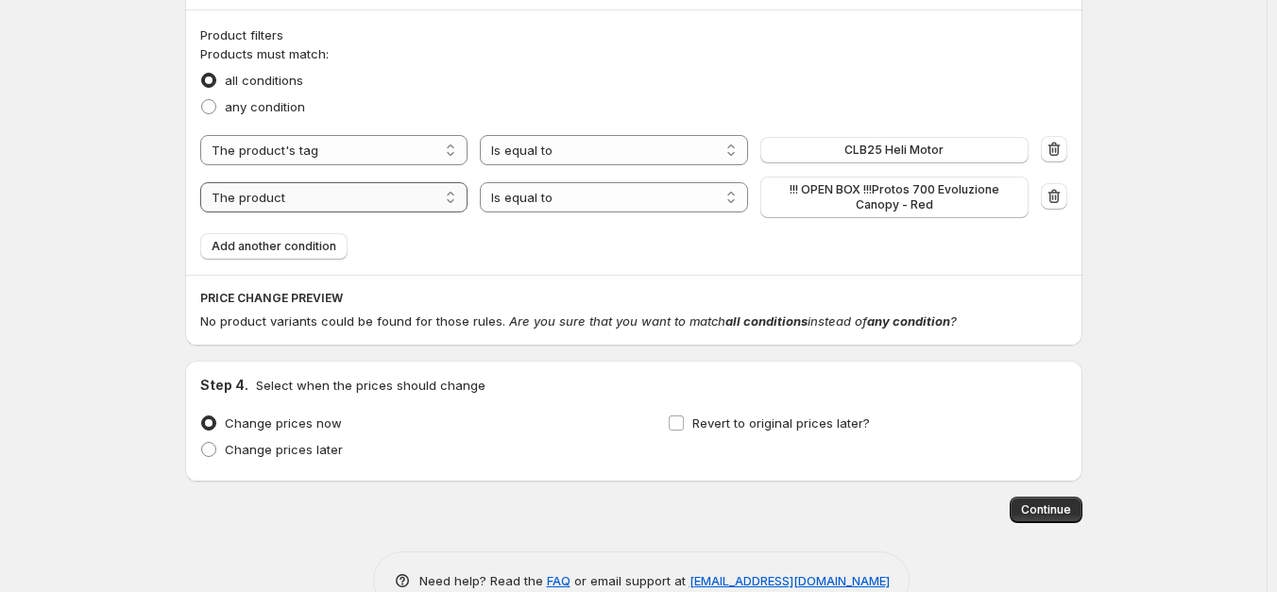
click at [319, 190] on select "The product The product's collection The product's tag The product's vendor The…" at bounding box center [334, 197] width 268 height 30
select select "vendor"
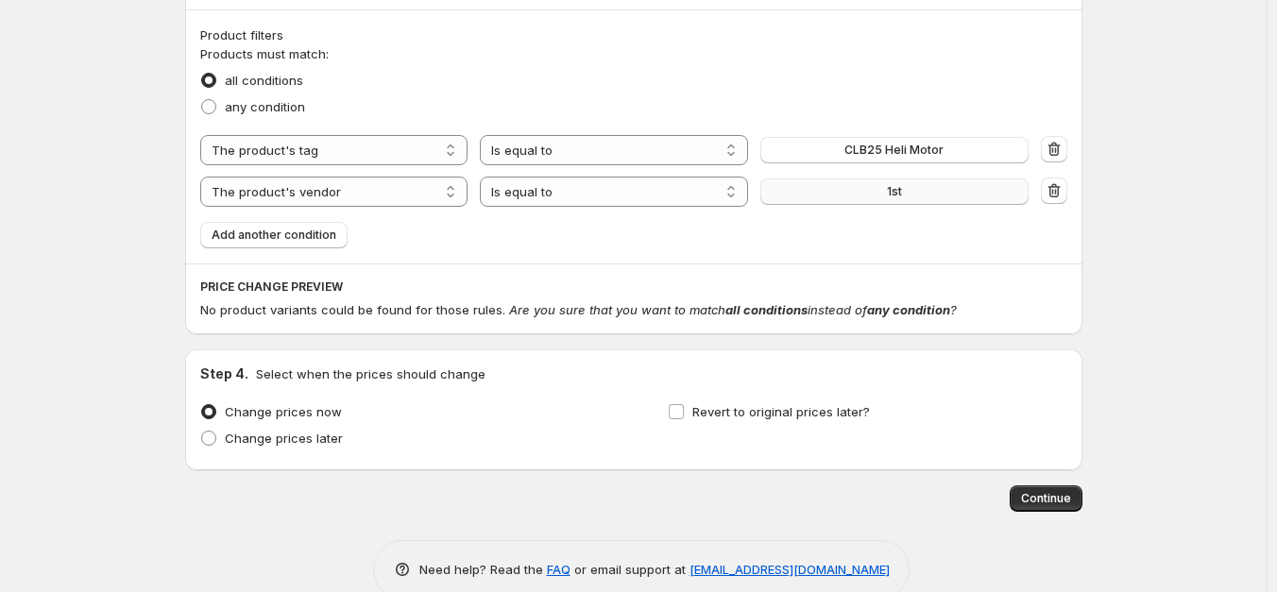
click at [818, 196] on button "1st" at bounding box center [894, 192] width 268 height 26
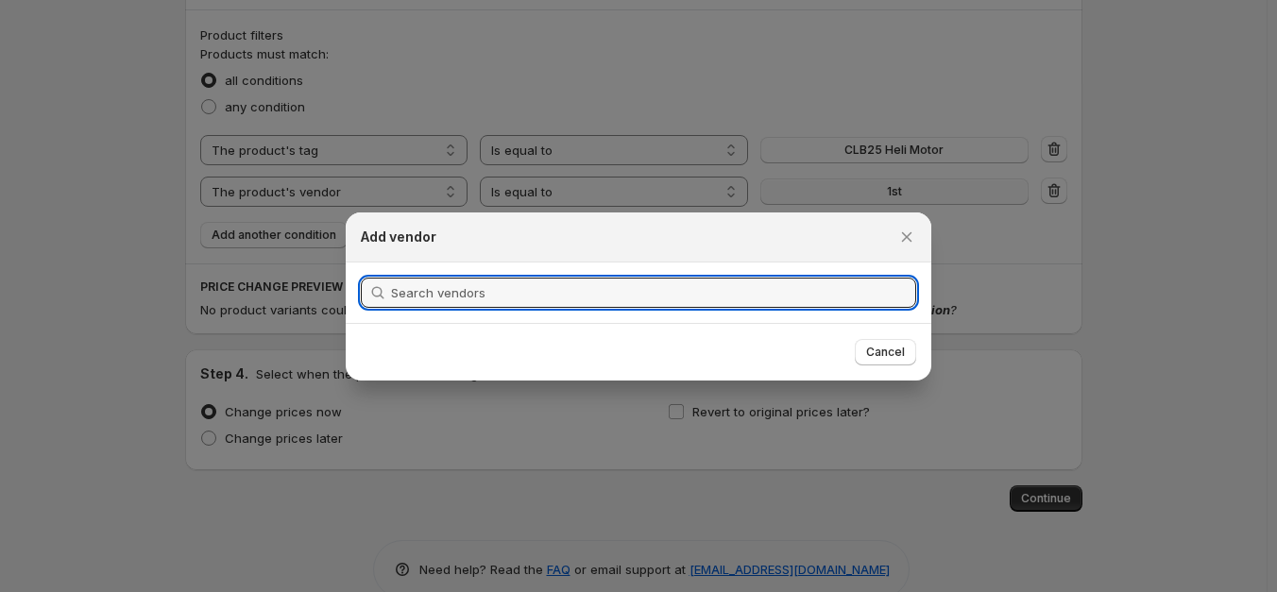
scroll to position [0, 0]
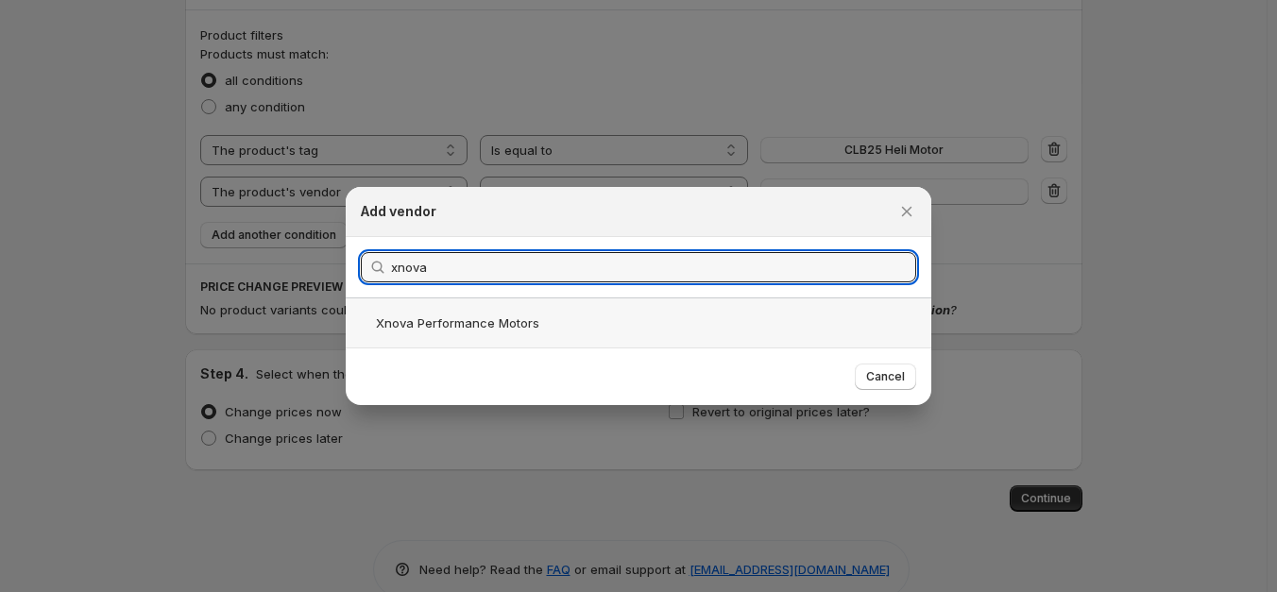
type input "xnova"
click at [484, 325] on div "Xnova Performance Motors" at bounding box center [639, 323] width 586 height 50
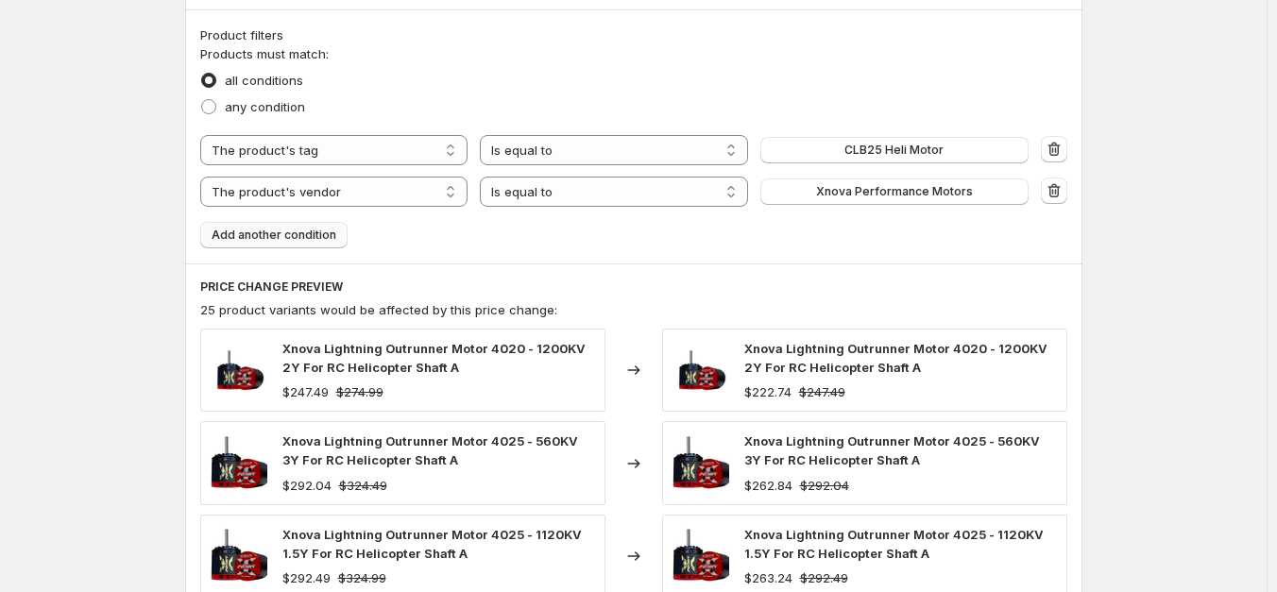
click at [263, 230] on span "Add another condition" at bounding box center [274, 235] width 125 height 15
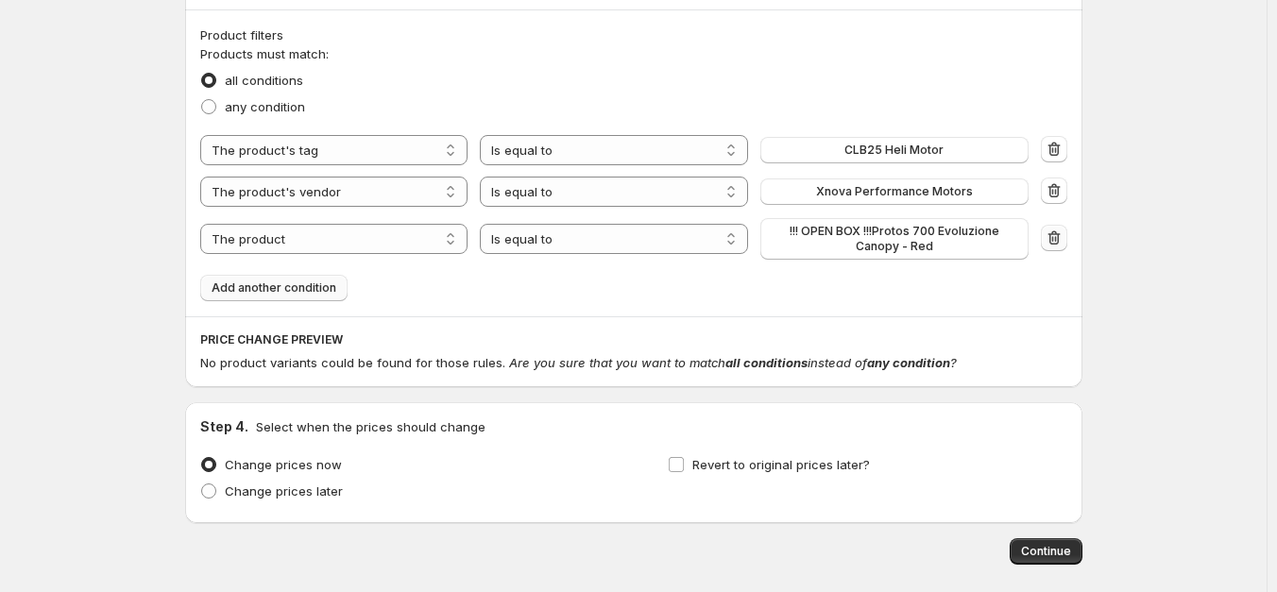
click at [1053, 240] on icon "button" at bounding box center [1054, 238] width 19 height 19
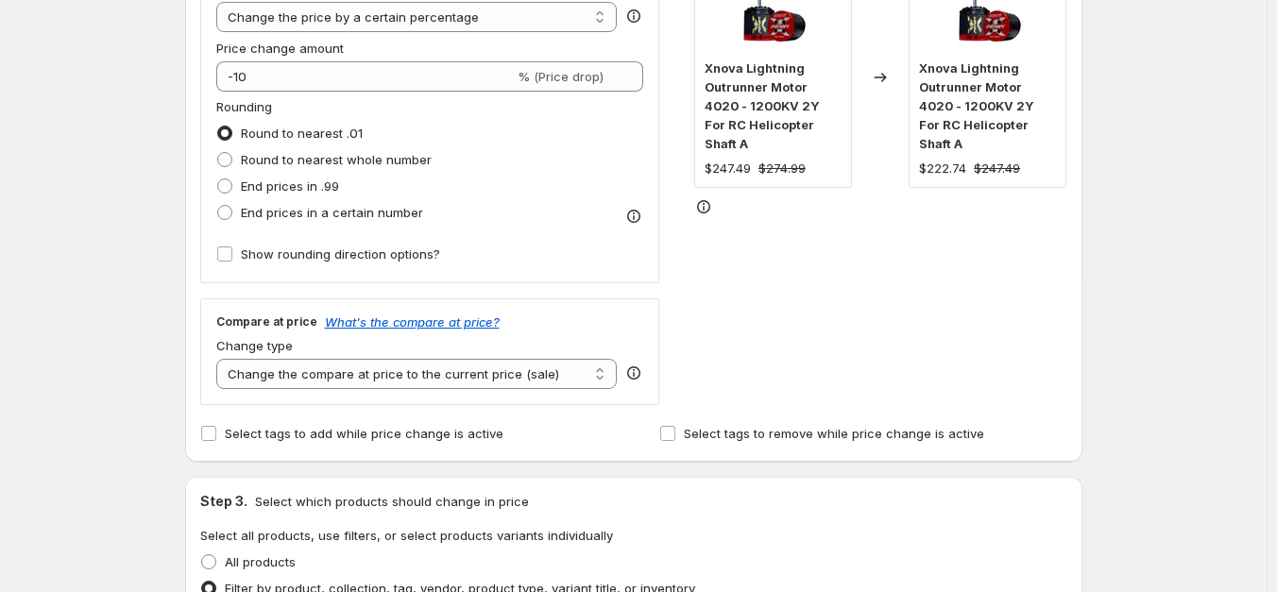
scroll to position [283, 0]
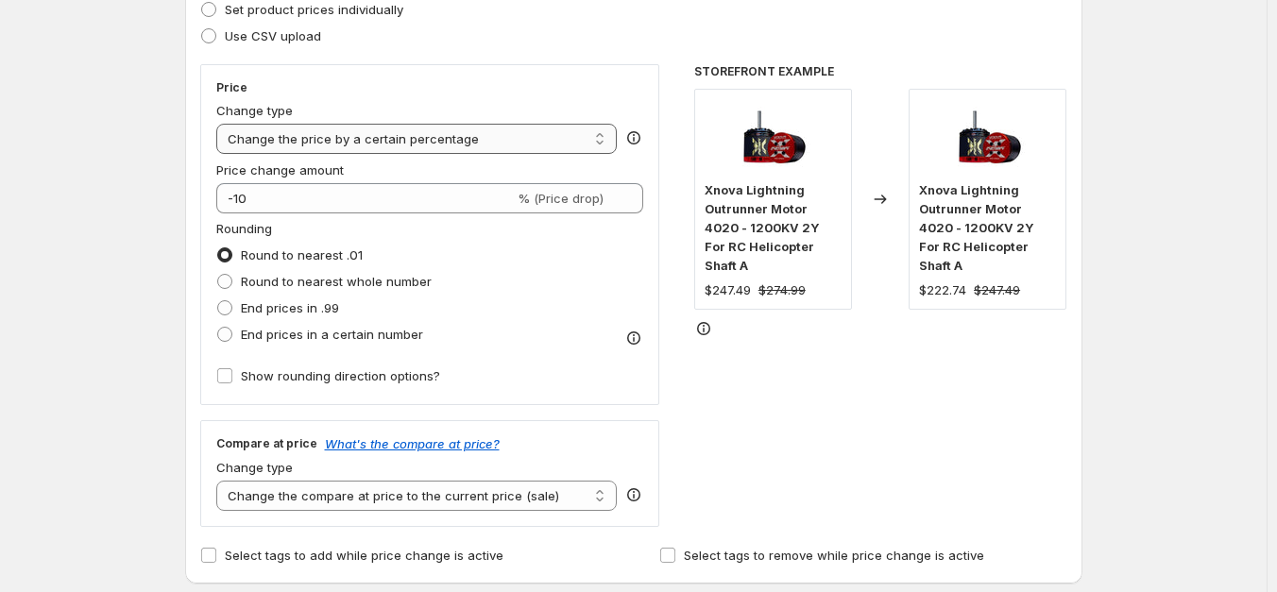
click at [448, 144] on select "Change the price to a certain amount Change the price by a certain amount Chang…" at bounding box center [416, 139] width 401 height 30
select select "bcap"
click at [220, 124] on select "Change the price to a certain amount Change the price by a certain amount Chang…" at bounding box center [416, 139] width 401 height 30
type input "-12.00"
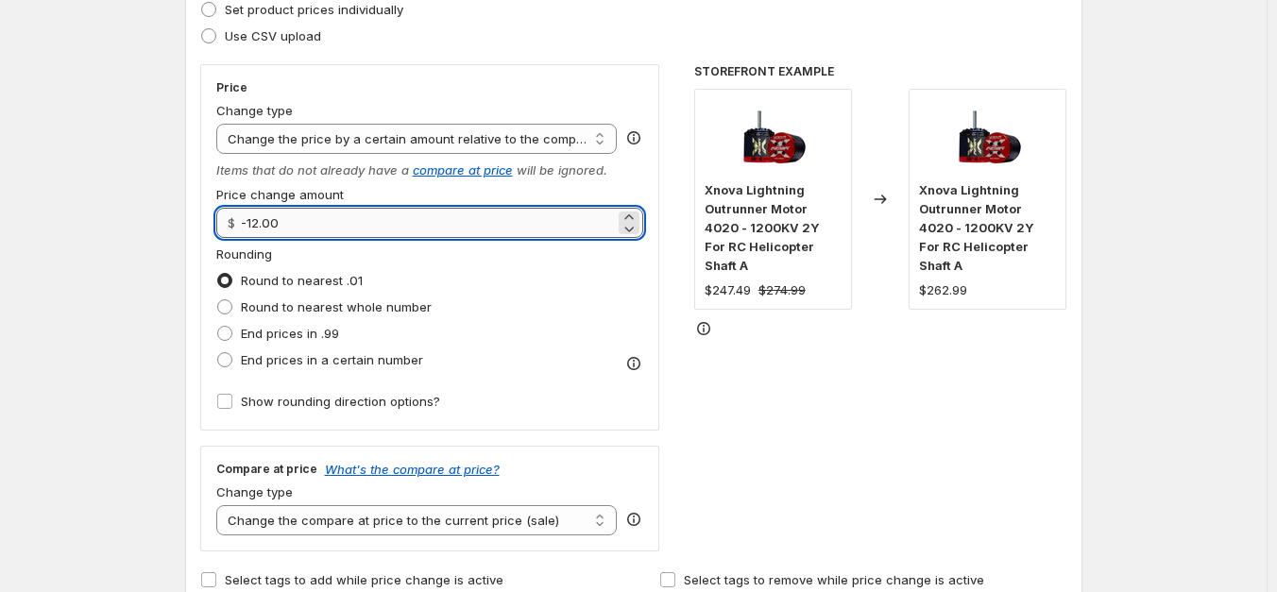
click at [399, 237] on input "-12.00" at bounding box center [428, 223] width 375 height 30
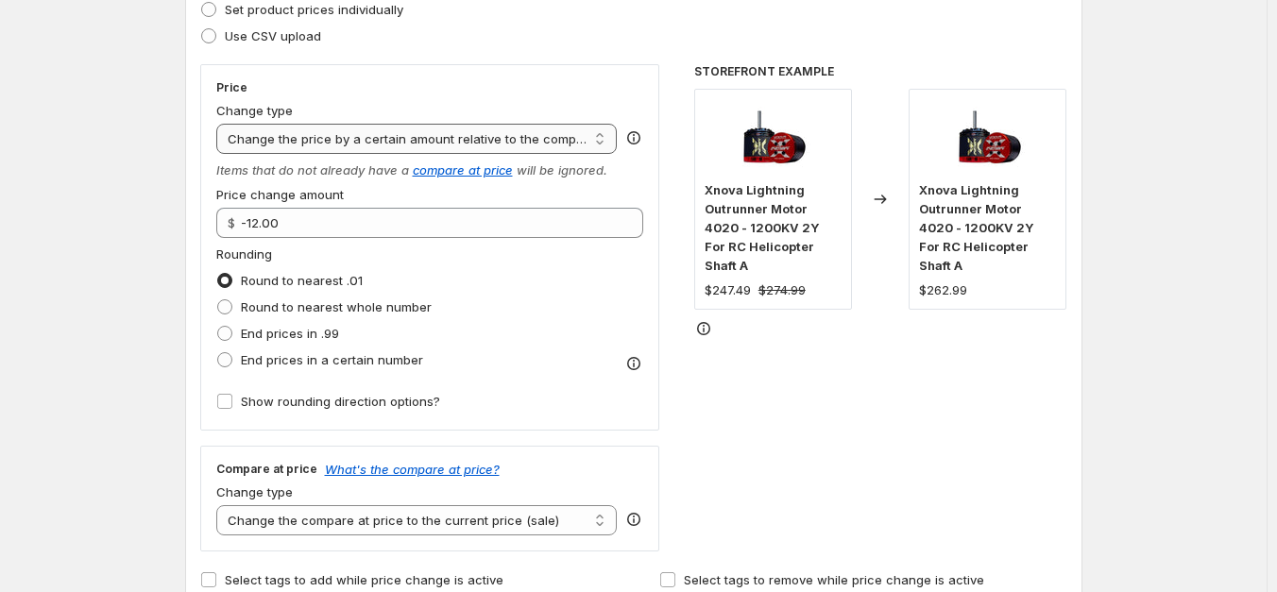
click at [536, 143] on select "Change the price to a certain amount Change the price by a certain amount Chang…" at bounding box center [416, 139] width 401 height 30
select select "pcap"
click at [220, 124] on select "Change the price to a certain amount Change the price by a certain amount Chang…" at bounding box center [416, 139] width 401 height 30
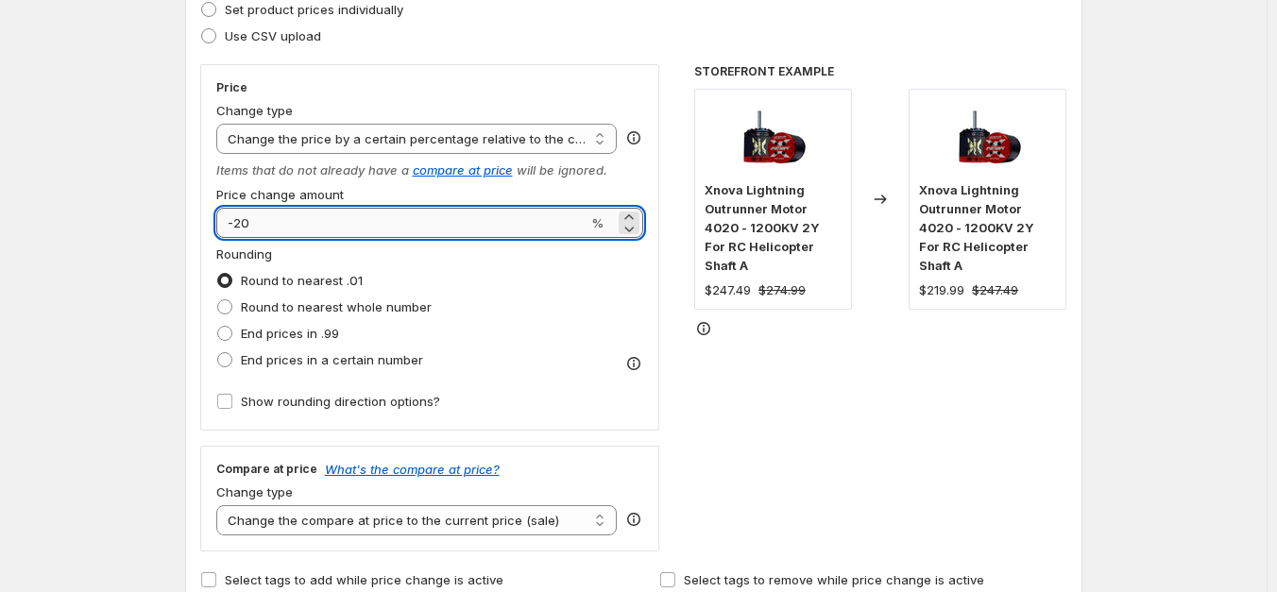
click at [288, 220] on input "-20" at bounding box center [402, 223] width 372 height 30
type input "-2"
type input "-15"
click at [817, 441] on div "STOREFRONT EXAMPLE Xnova Lightning Outrunner Motor 4020 - 1200KV 2Y For RC Heli…" at bounding box center [880, 307] width 373 height 487
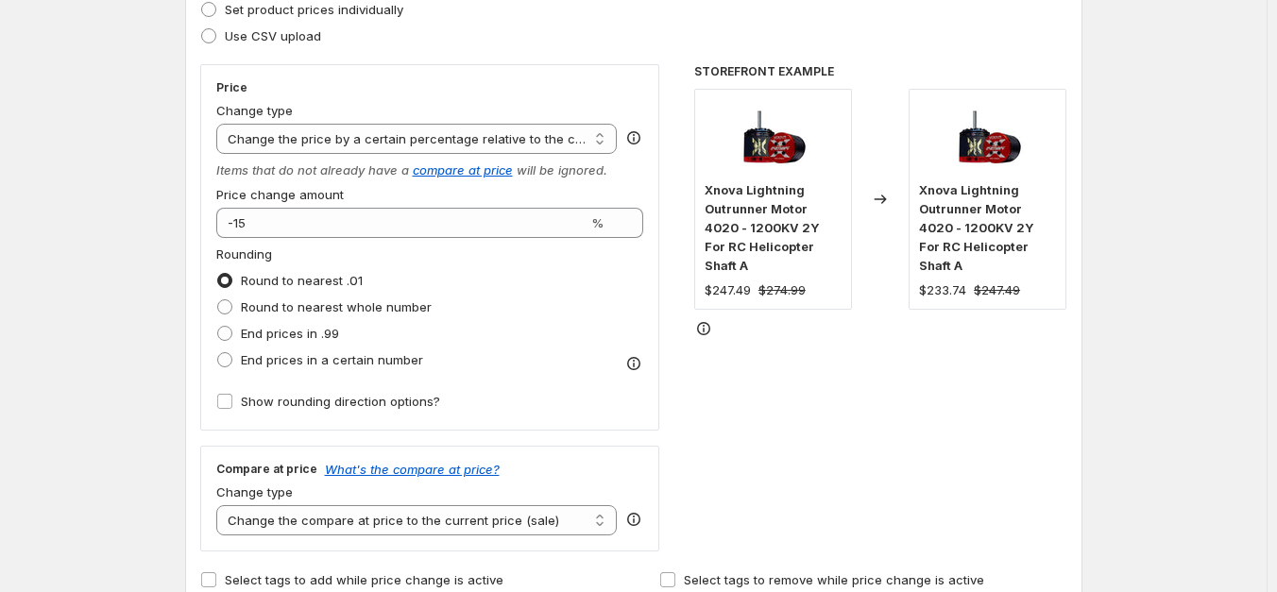
scroll to position [471, 0]
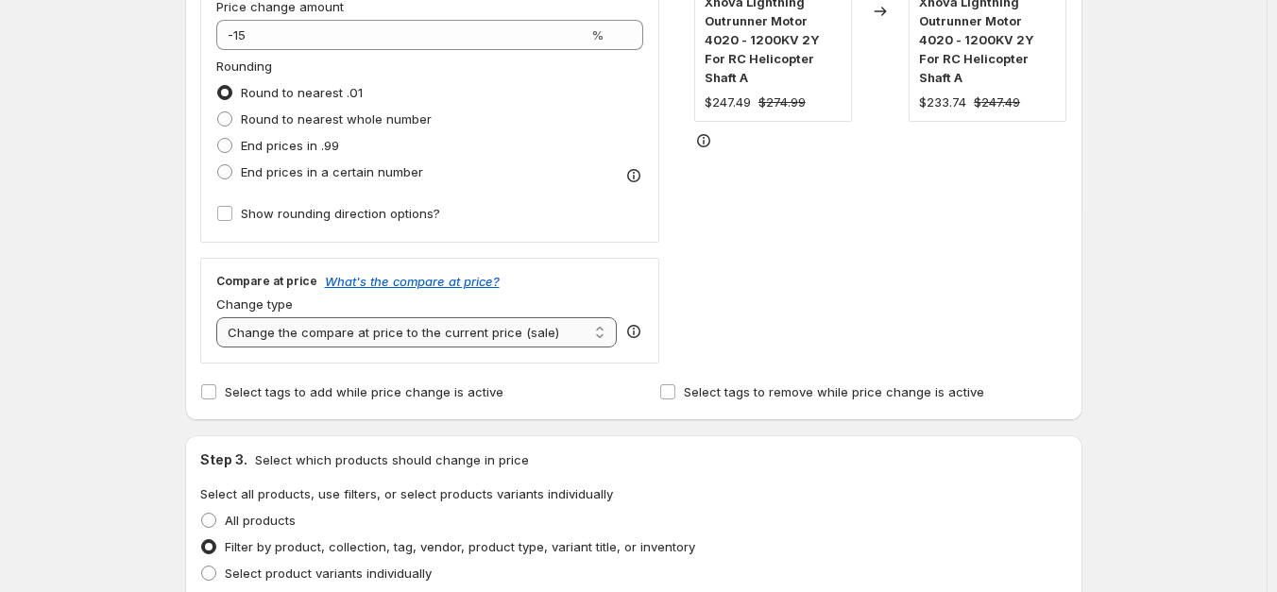
click at [540, 323] on select "Change the compare at price to the current price (sale) Change the compare at p…" at bounding box center [416, 332] width 401 height 30
select select "no_change"
click at [220, 317] on select "Change the compare at price to the current price (sale) Change the compare at p…" at bounding box center [416, 332] width 401 height 30
click at [909, 309] on div "STOREFRONT EXAMPLE Xnova Lightning Outrunner Motor 4020 - 1200KV 2Y For RC Heli…" at bounding box center [880, 119] width 373 height 487
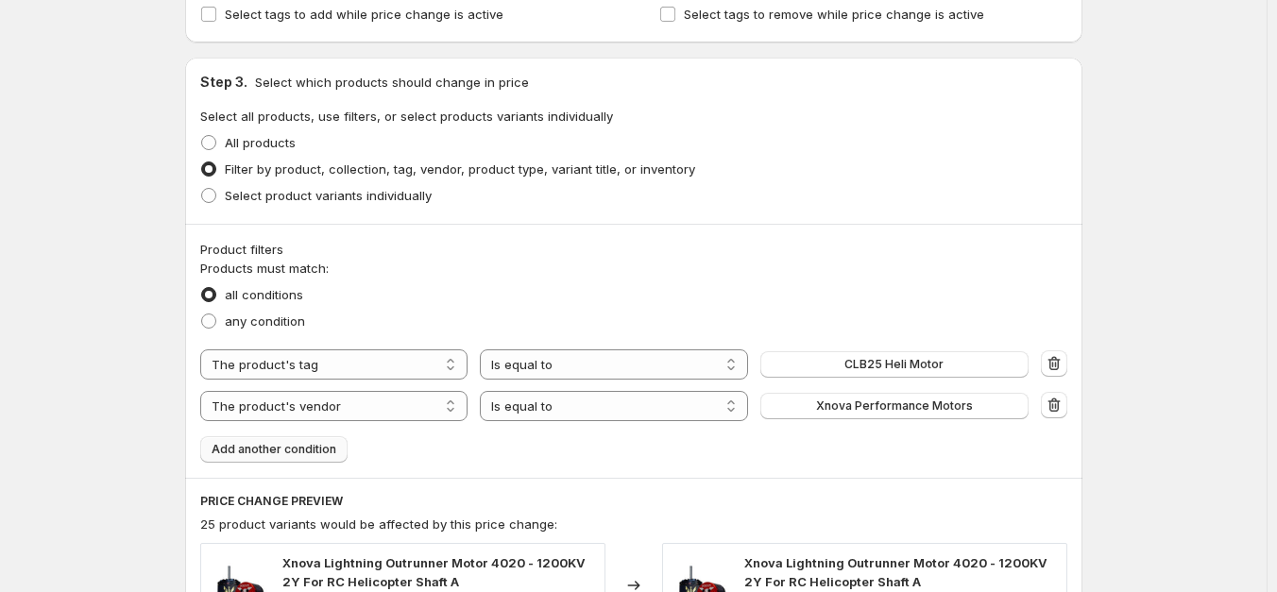
scroll to position [1510, 0]
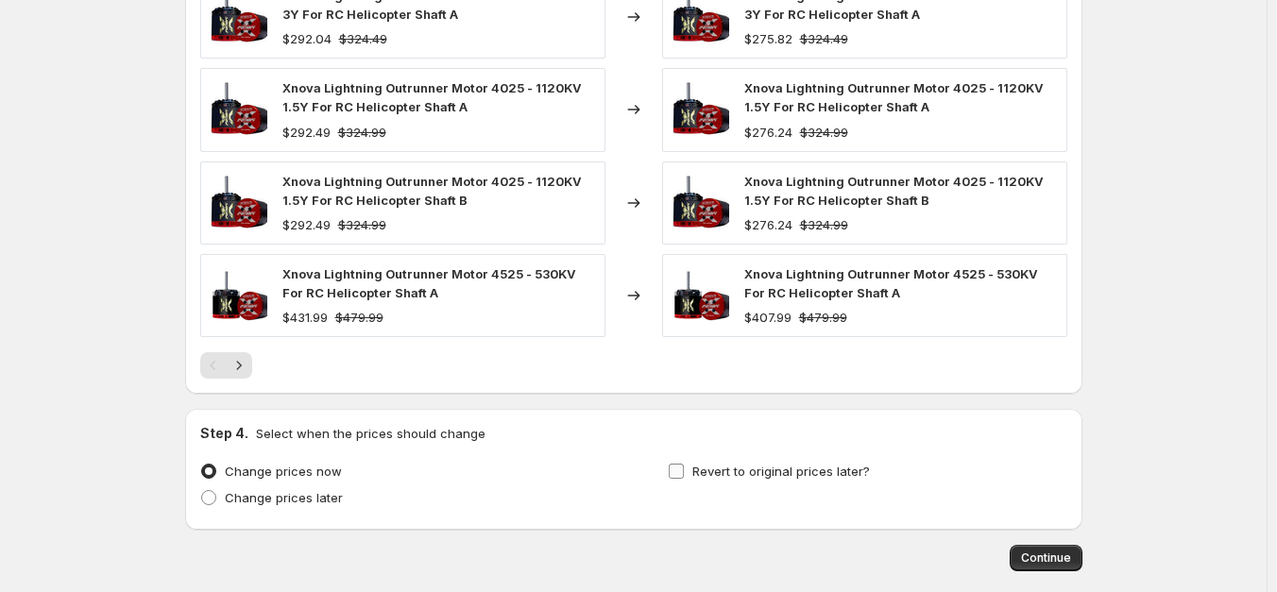
click at [761, 473] on span "Revert to original prices later?" at bounding box center [781, 471] width 178 height 15
click at [684, 473] on input "Revert to original prices later?" at bounding box center [676, 471] width 15 height 15
checkbox input "true"
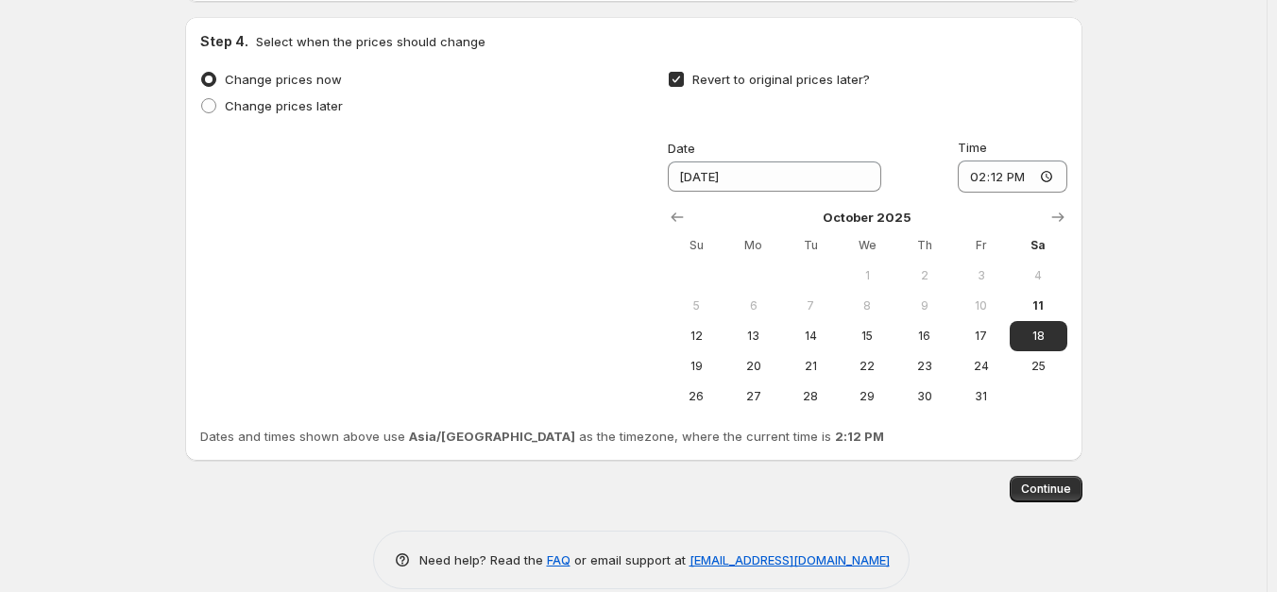
scroll to position [1924, 0]
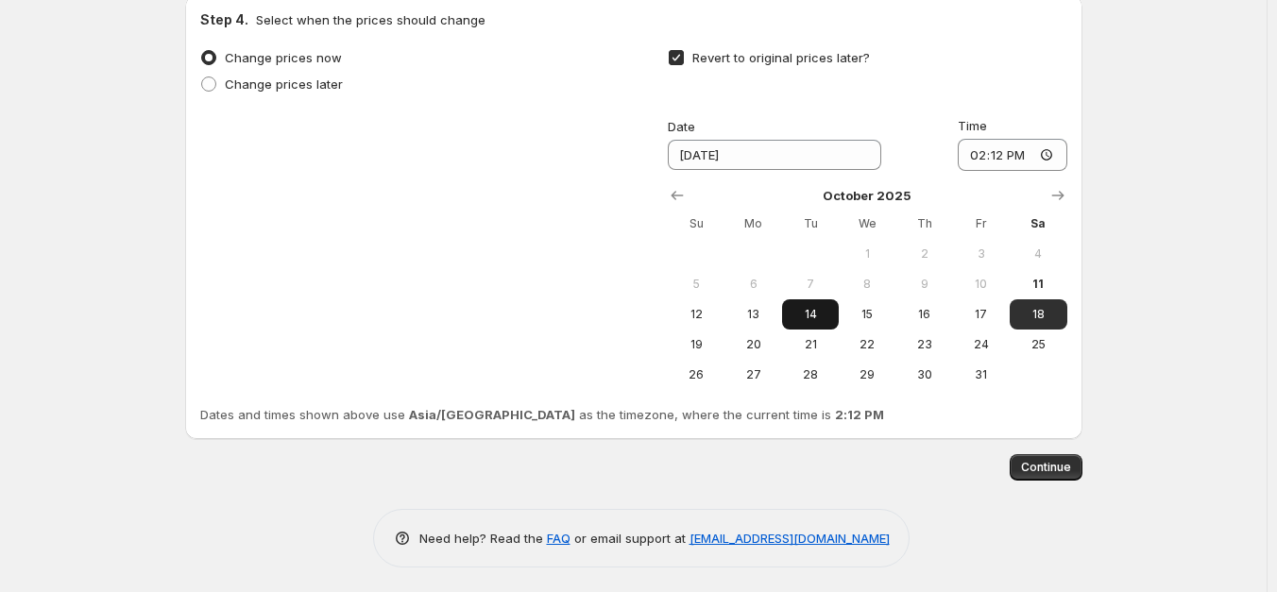
click at [819, 302] on button "14" at bounding box center [810, 314] width 57 height 30
type input "[DATE]"
click at [987, 158] on input "14:12" at bounding box center [1013, 155] width 110 height 32
type input "10:58"
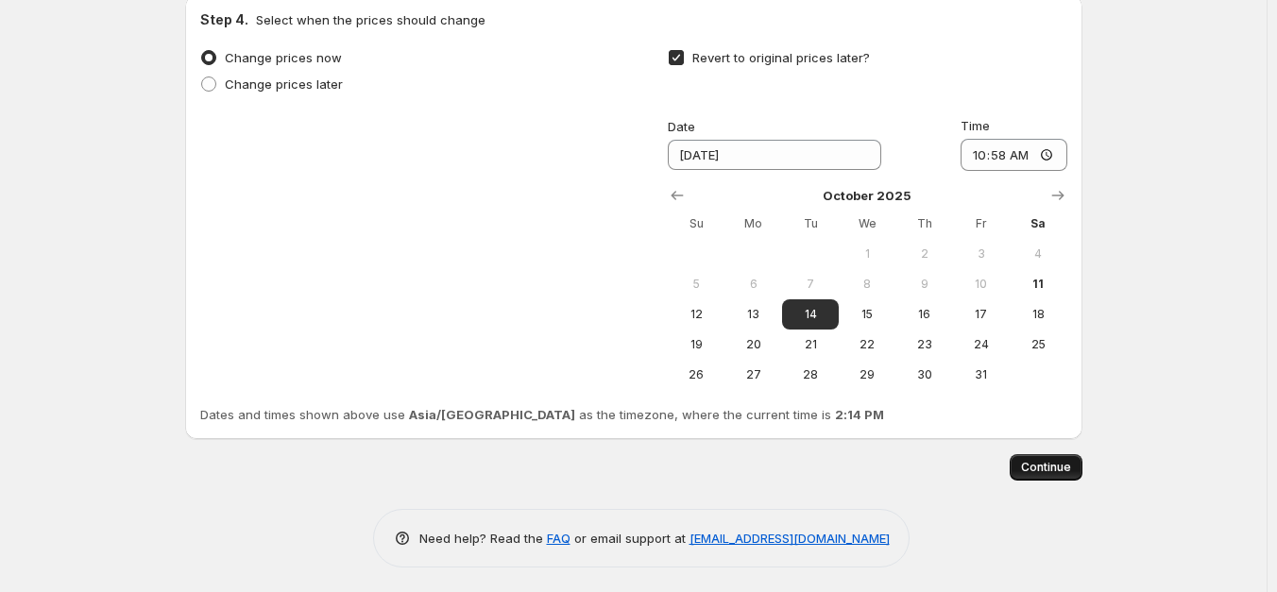
click at [1052, 470] on span "Continue" at bounding box center [1046, 467] width 50 height 15
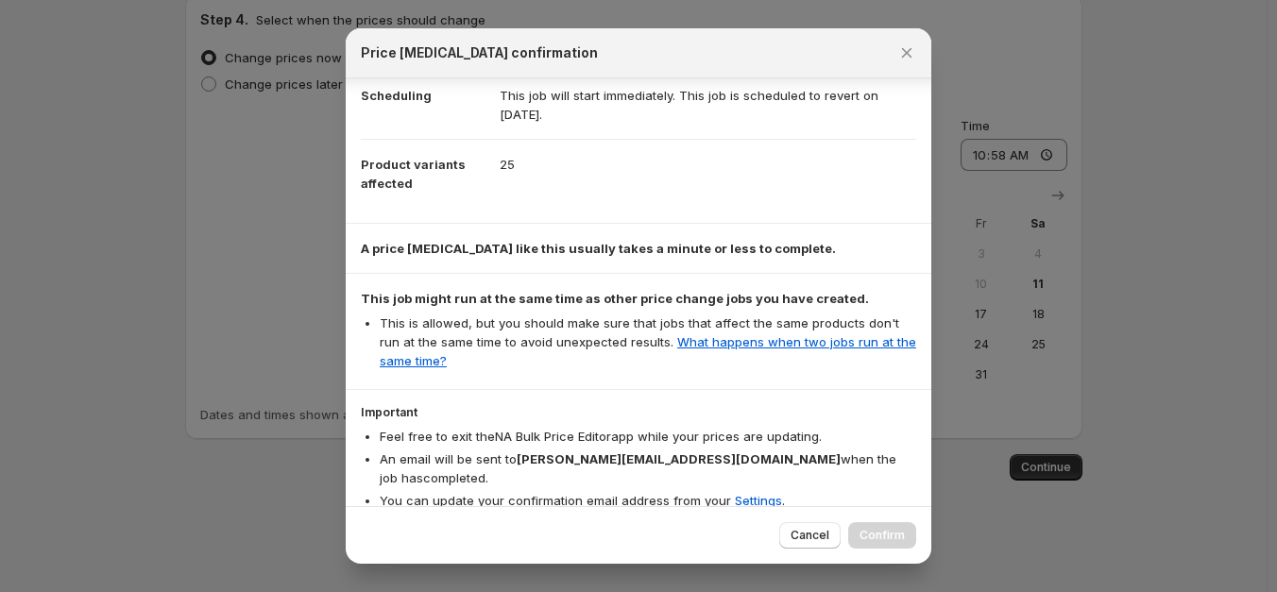
scroll to position [257, 0]
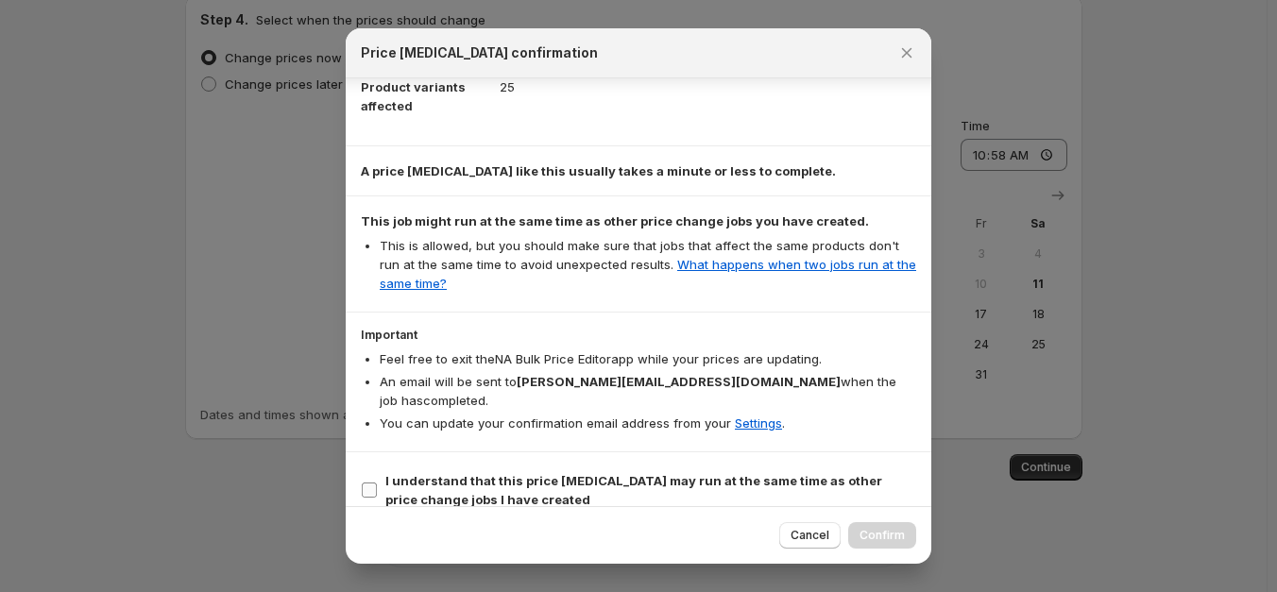
click at [569, 485] on span "I understand that this price [MEDICAL_DATA] may run at the same time as other p…" at bounding box center [650, 490] width 531 height 38
click at [377, 485] on input "I understand that this price [MEDICAL_DATA] may run at the same time as other p…" at bounding box center [369, 490] width 15 height 15
checkbox input "true"
click at [872, 538] on span "Confirm" at bounding box center [882, 535] width 45 height 15
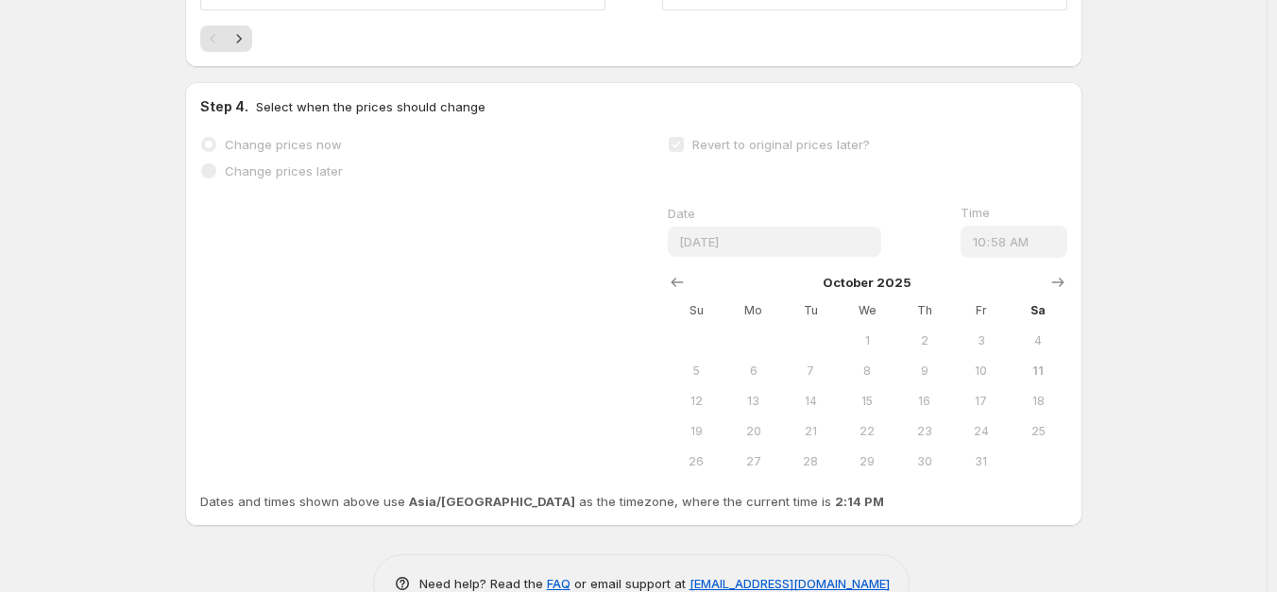
scroll to position [1974, 0]
